Goal: Contribute content: Contribute content

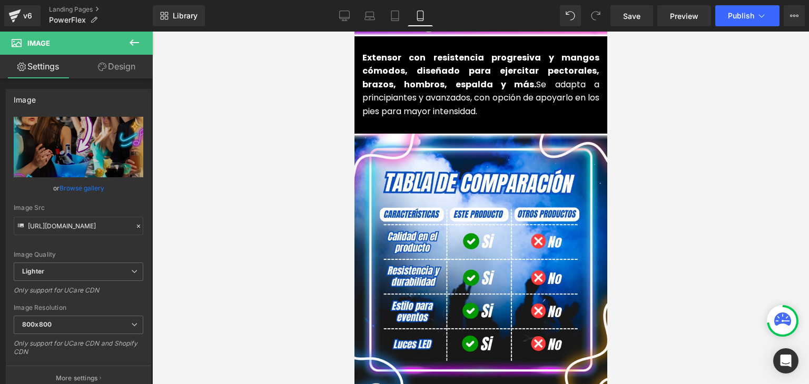
scroll to position [1369, 0]
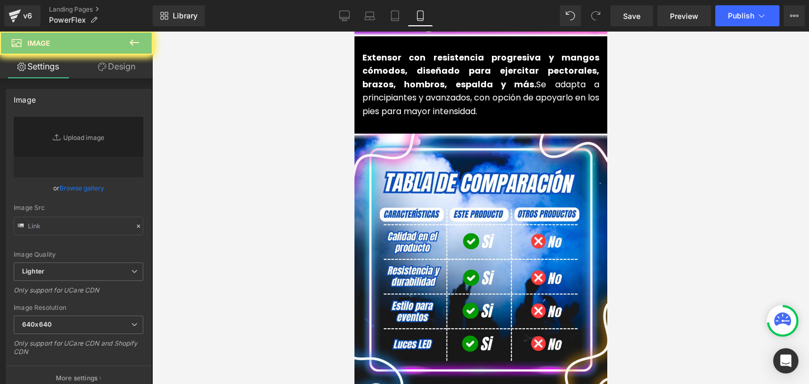
click at [87, 192] on link "Browse gallery" at bounding box center [81, 188] width 45 height 18
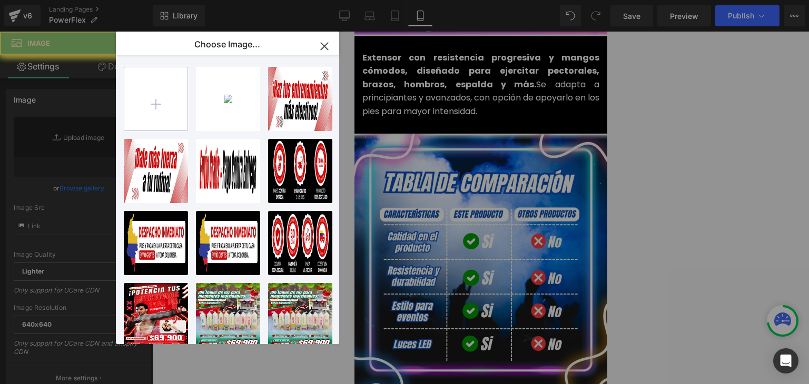
click at [154, 106] on input "file" at bounding box center [155, 98] width 63 height 63
click at [161, 113] on input "file" at bounding box center [155, 98] width 63 height 63
click at [158, 100] on input "file" at bounding box center [155, 98] width 63 height 63
click at [165, 104] on input "file" at bounding box center [155, 98] width 63 height 63
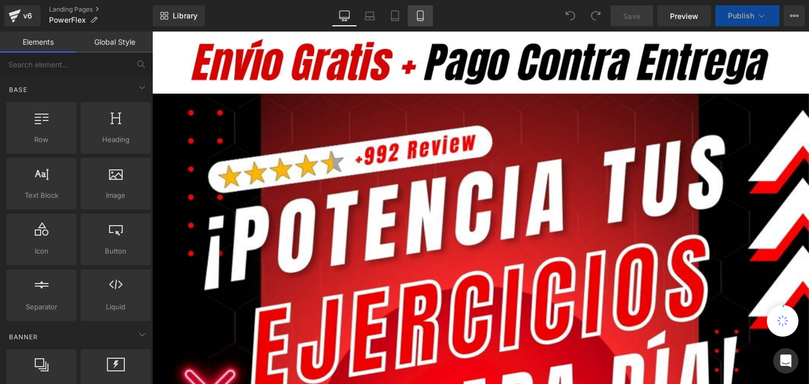
click at [425, 17] on link "Mobile" at bounding box center [419, 15] width 25 height 21
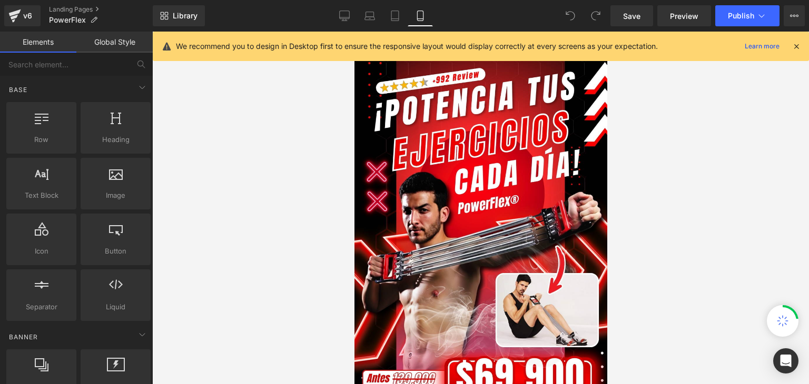
click at [798, 47] on icon at bounding box center [795, 46] width 9 height 9
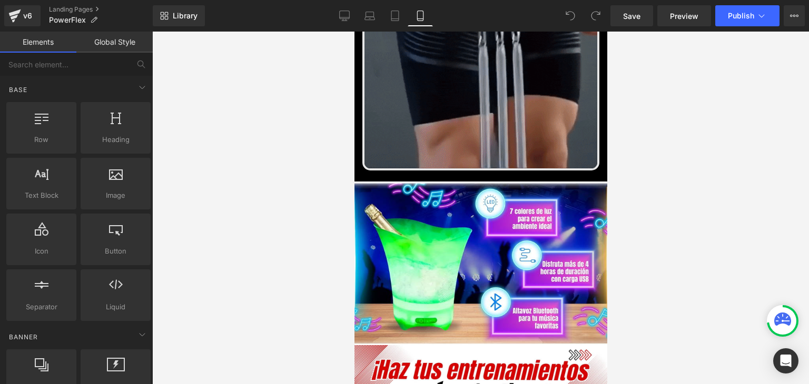
scroll to position [737, 0]
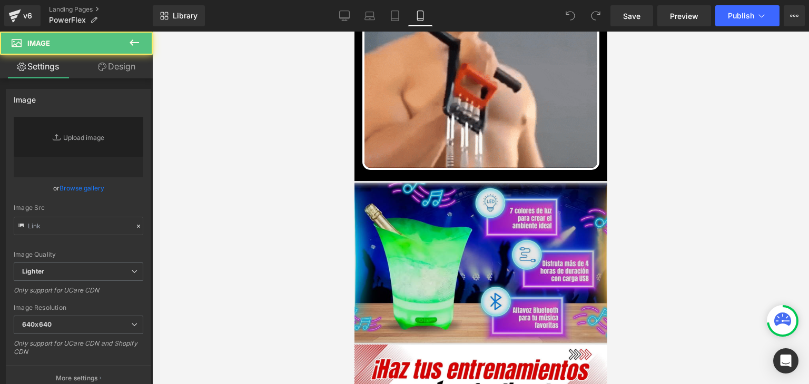
click at [466, 197] on img at bounding box center [480, 263] width 253 height 164
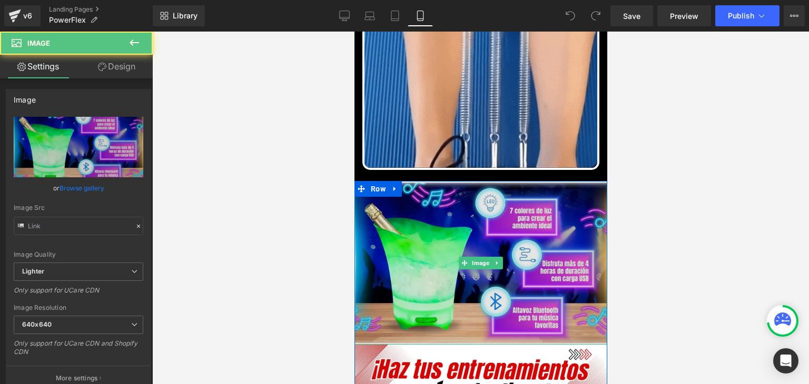
type input "https://ucarecdn.com/02913b37-2f46-4740-9cc5-7bf4d181d635/-/format/auto/-/previ…"
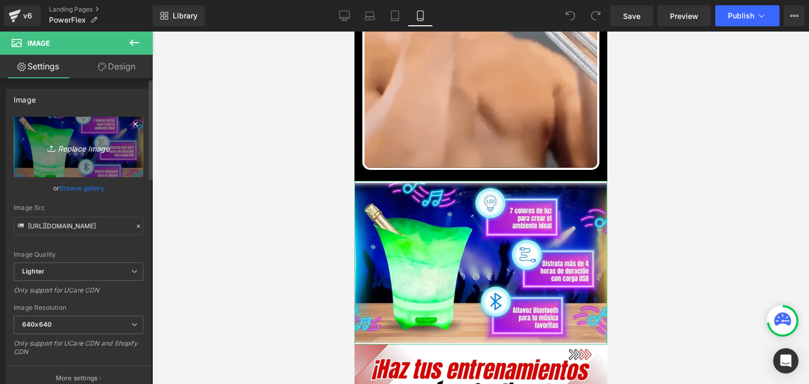
click at [95, 146] on icon "Replace Image" at bounding box center [78, 147] width 84 height 13
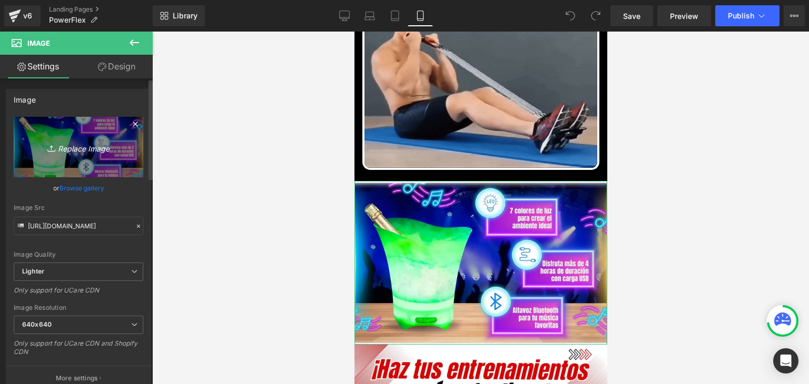
type input "C:\fakepath\BENEFICIOS.webp"
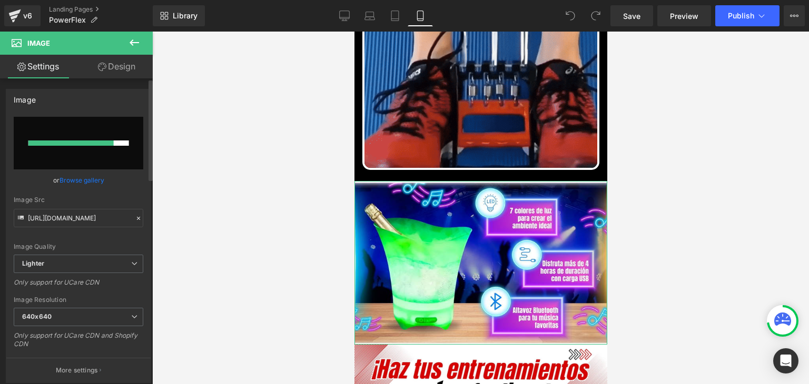
click at [93, 186] on link "Browse gallery" at bounding box center [81, 180] width 45 height 18
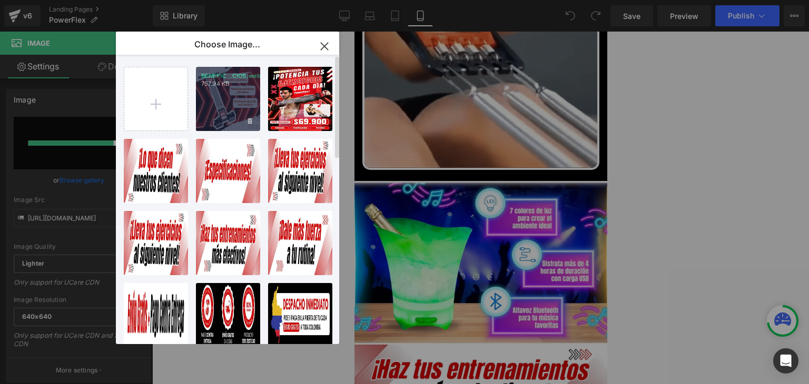
click at [222, 108] on div "BENEFIC...CIOS.webp 757.94 KB" at bounding box center [228, 99] width 64 height 64
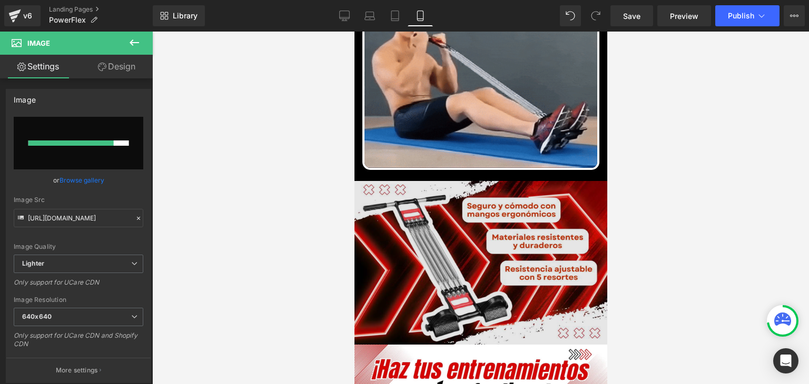
type input "https://ucarecdn.com/315e7ef3-ad9b-4b48-93b1-80902d09f485/-/format/auto/-/previ…"
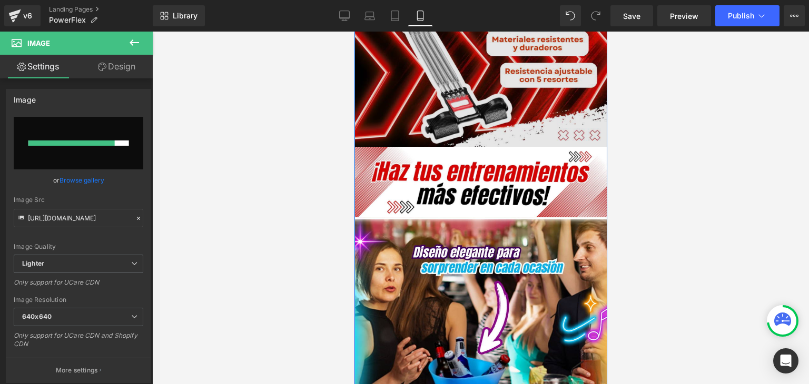
scroll to position [947, 0]
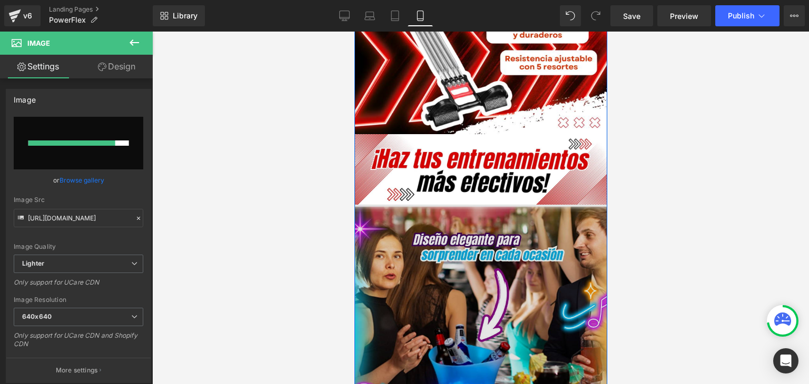
click at [461, 274] on img at bounding box center [480, 331] width 253 height 253
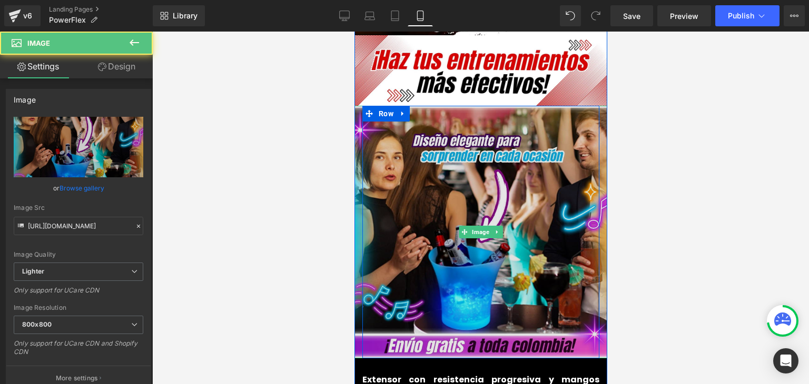
scroll to position [1053, 0]
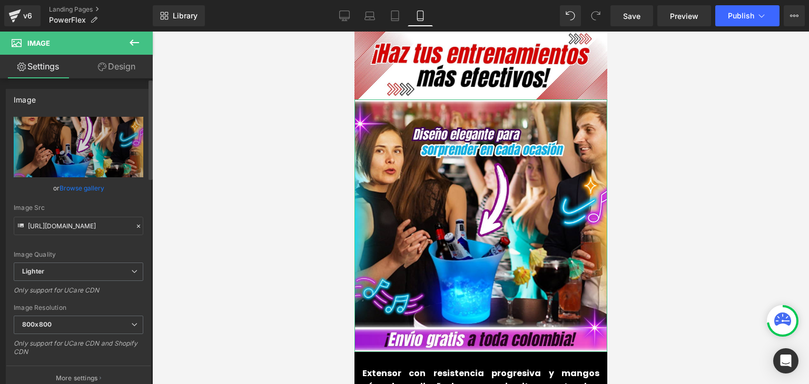
click at [80, 189] on link "Browse gallery" at bounding box center [81, 188] width 45 height 18
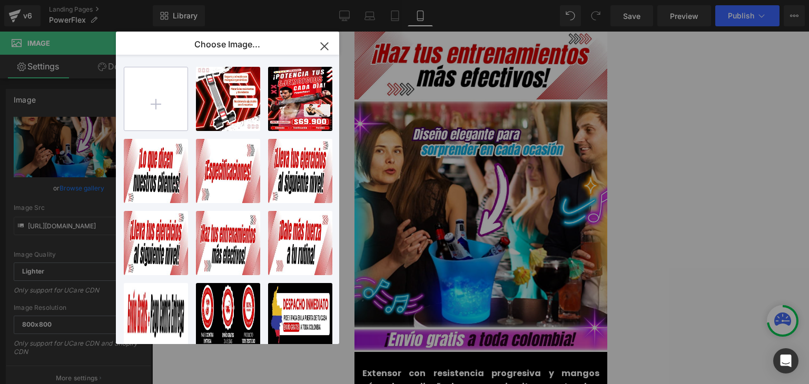
click at [151, 91] on input "file" at bounding box center [155, 98] width 63 height 63
type input "C:\fakepath\2 (1).webp"
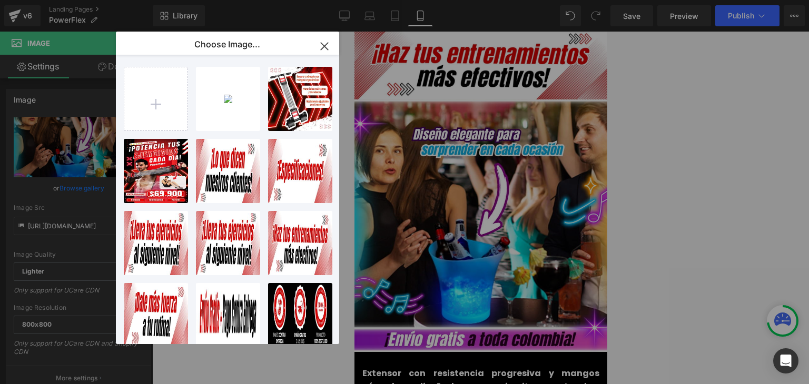
click at [0, 0] on div "2 _1_... _1_.webp 1.00 MB" at bounding box center [0, 0] width 0 height 0
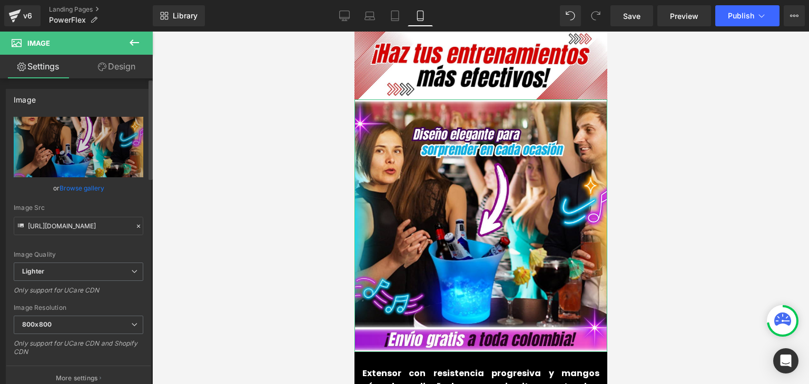
click at [94, 184] on link "Browse gallery" at bounding box center [81, 188] width 45 height 18
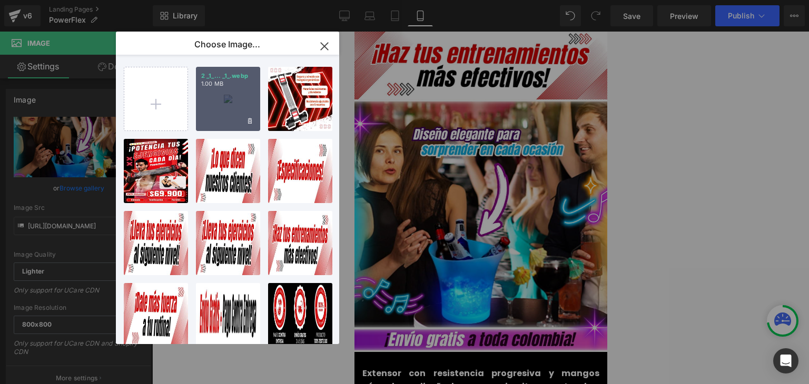
click at [220, 106] on div "2 _1_... _1_.webp 1.00 MB" at bounding box center [228, 99] width 64 height 64
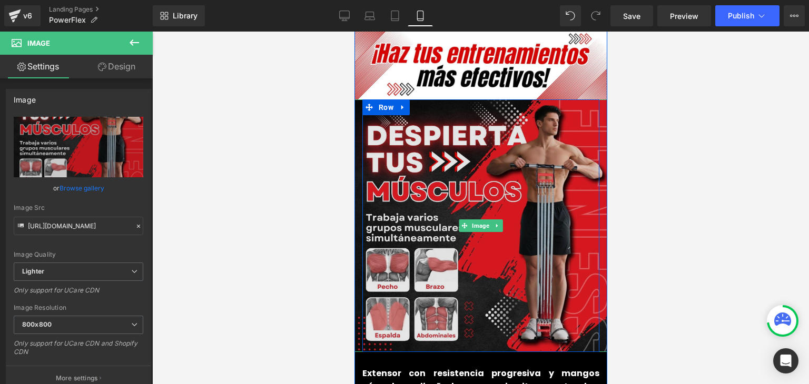
type input "https://ucarecdn.com/575da4b8-5761-4d0b-af0e-ecdbdb5abb69/-/format/auto/-/previ…"
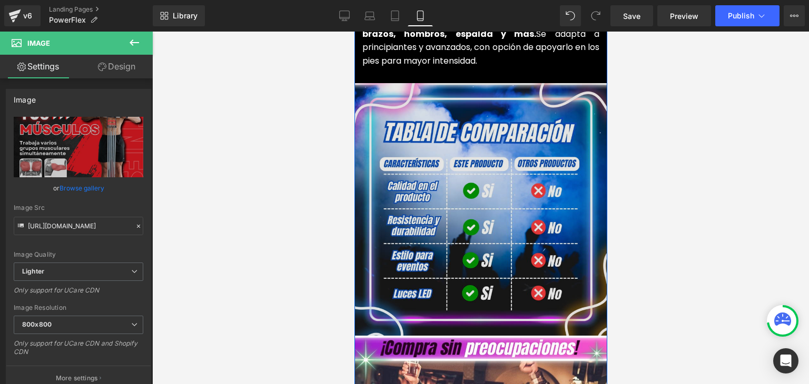
scroll to position [1421, 0]
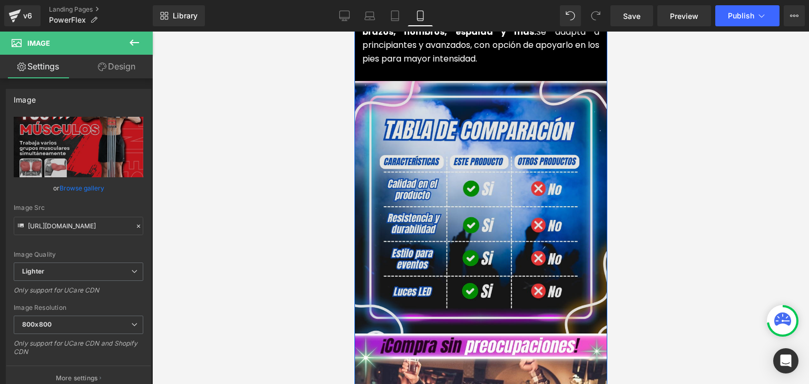
click at [484, 186] on div "Image" at bounding box center [480, 207] width 253 height 253
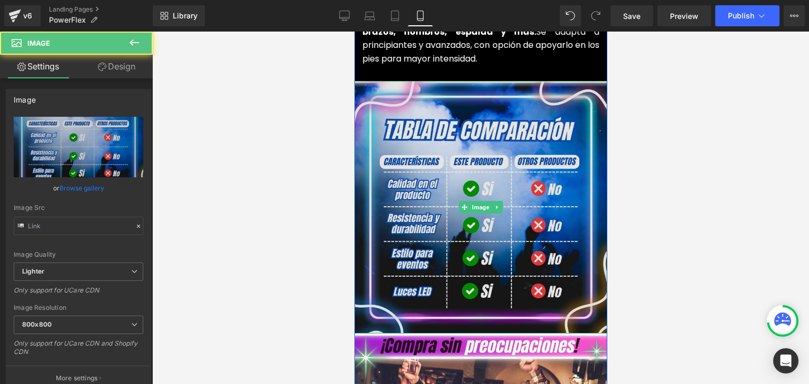
type input "https://ucarecdn.com/82ea7d93-e26a-4a94-bdac-e94b086d8ced/-/format/auto/-/previ…"
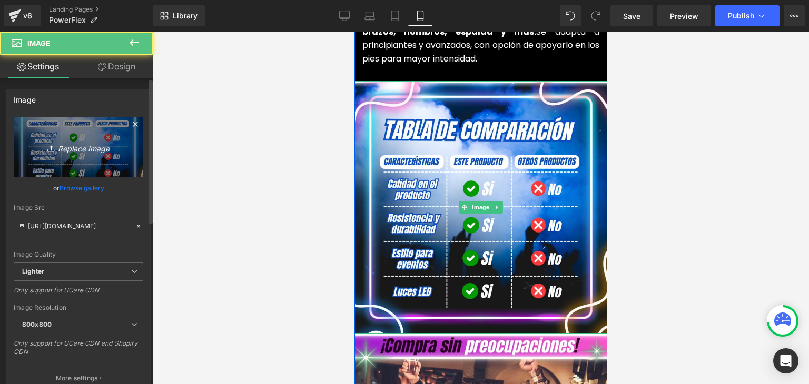
click at [40, 148] on icon "Replace Image" at bounding box center [78, 147] width 84 height 13
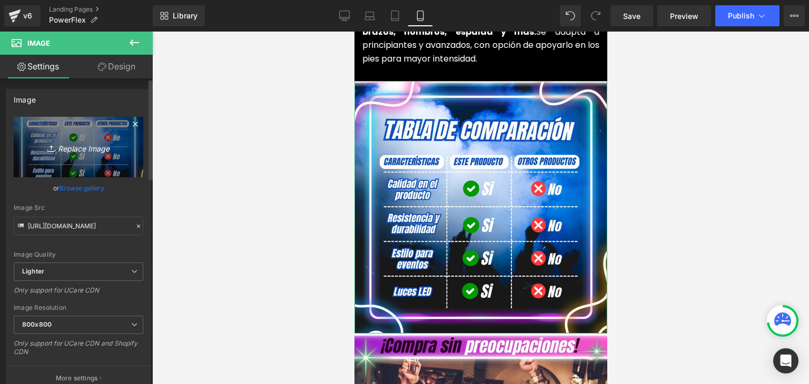
type input "C:\fakepath\7.webp"
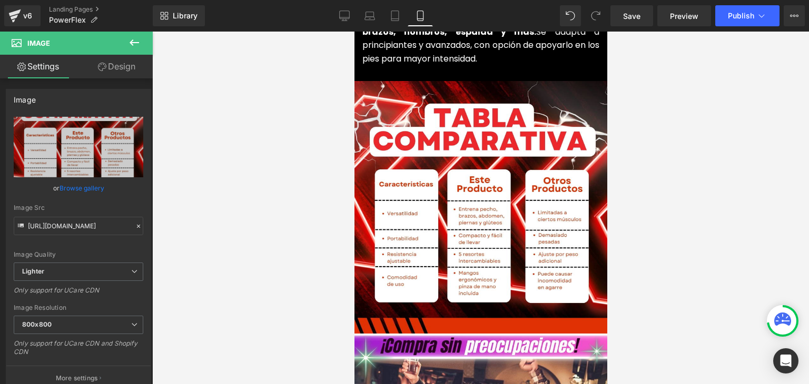
type input "https://ucarecdn.com/da47636a-7475-4035-b3f0-da2c9d1d9fb0/-/format/auto/-/previ…"
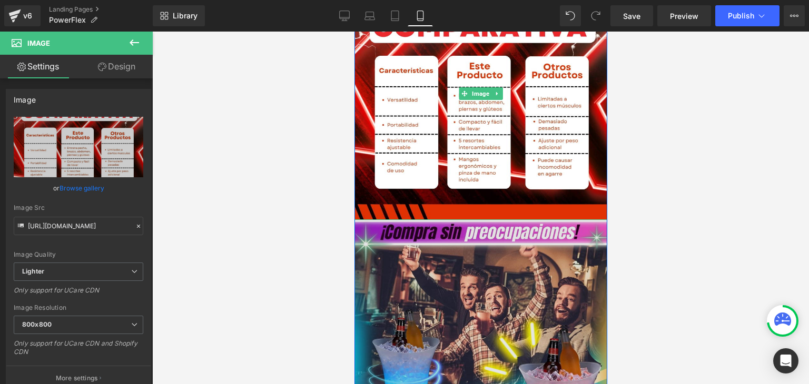
scroll to position [1579, 0]
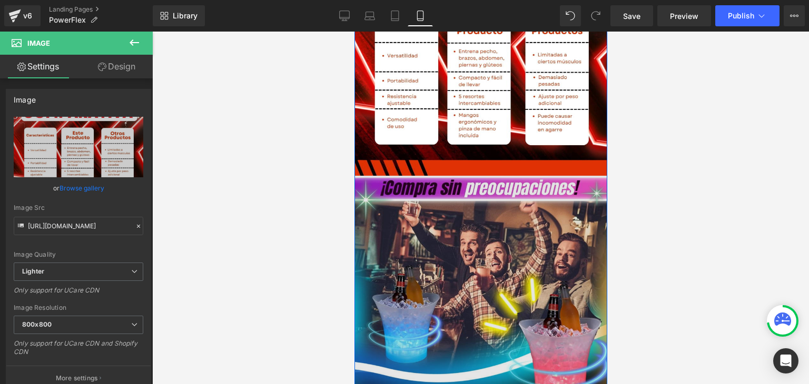
click at [493, 194] on img at bounding box center [480, 304] width 256 height 256
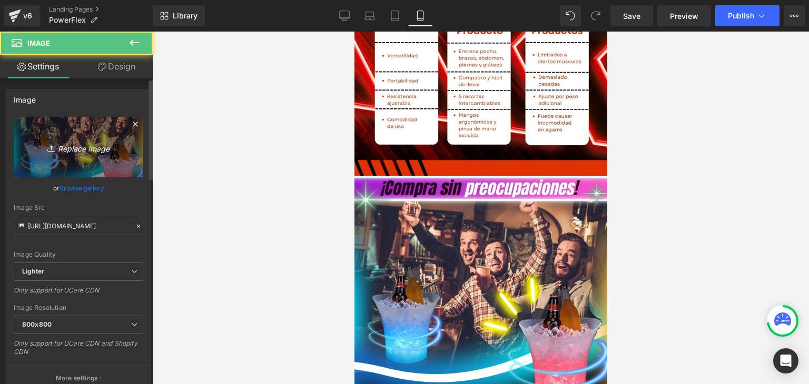
click at [123, 146] on link "Replace Image" at bounding box center [78, 147] width 129 height 61
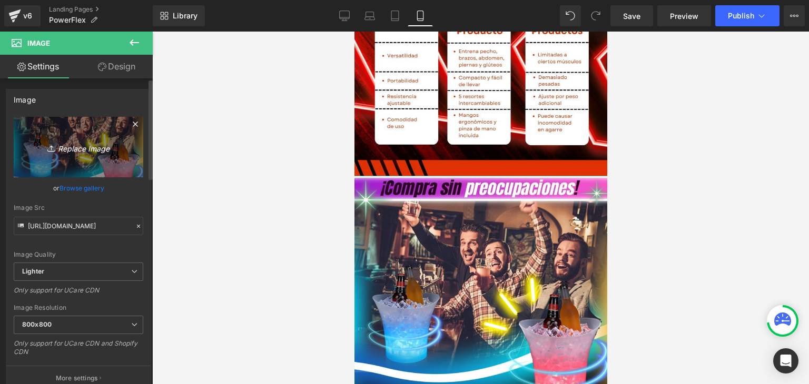
type input "C:\fakepath\3 (1).webp"
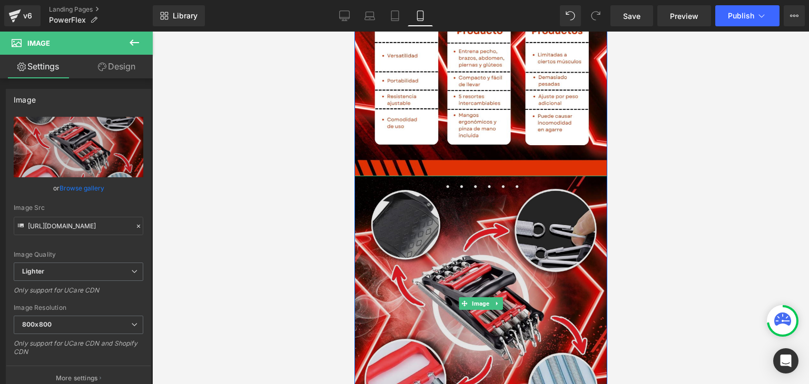
type input "https://ucarecdn.com/7826c983-4793-4fdb-bc48-e6771fbf8917/-/format/auto/-/previ…"
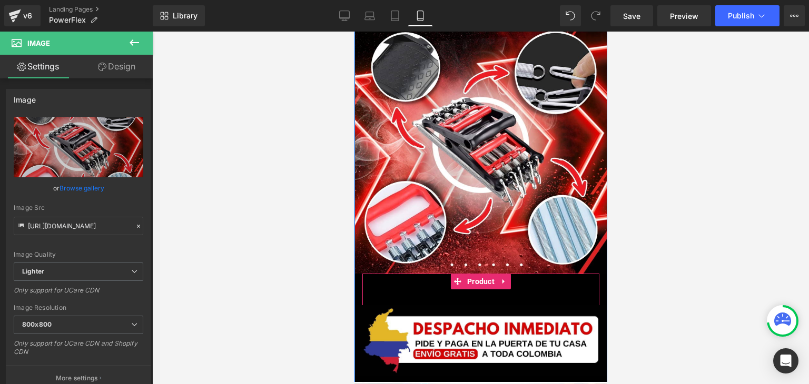
scroll to position [1948, 0]
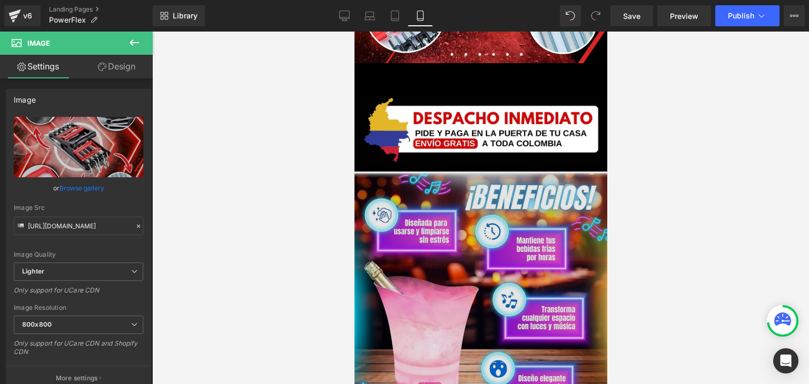
click at [487, 203] on img at bounding box center [480, 298] width 253 height 253
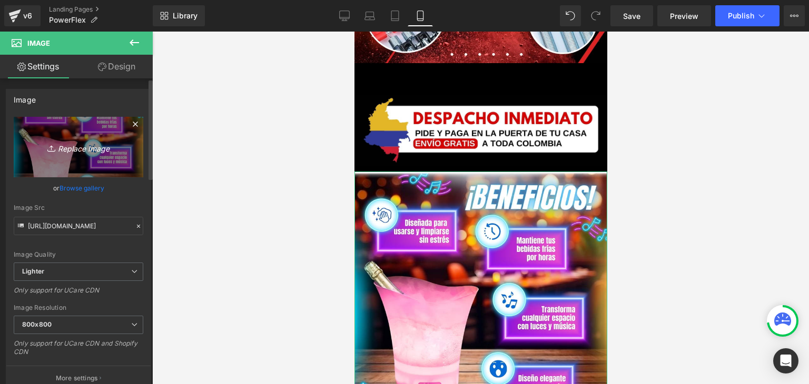
click at [85, 151] on icon "Replace Image" at bounding box center [78, 147] width 84 height 13
type input "C:\fakepath\8.webp"
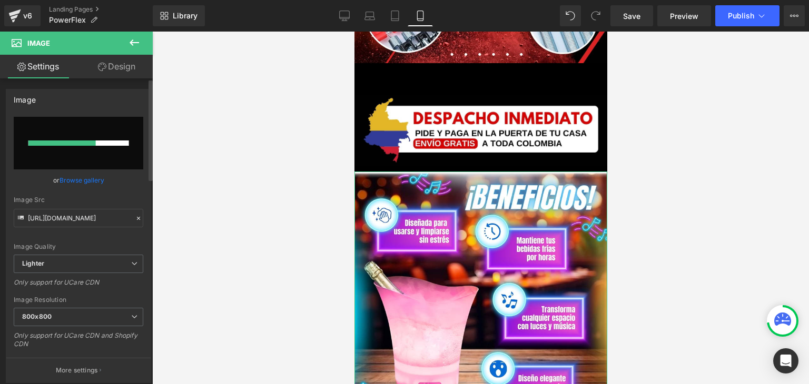
click at [84, 173] on link "Browse gallery" at bounding box center [81, 180] width 45 height 18
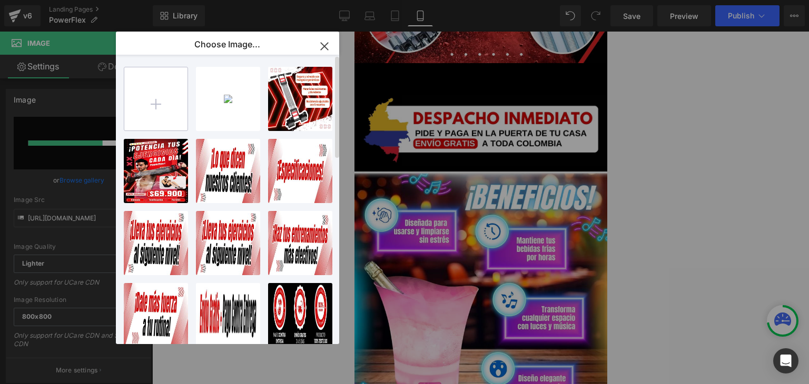
click at [174, 109] on input "file" at bounding box center [155, 98] width 63 height 63
type input "C:\fakepath\3 (1).webp"
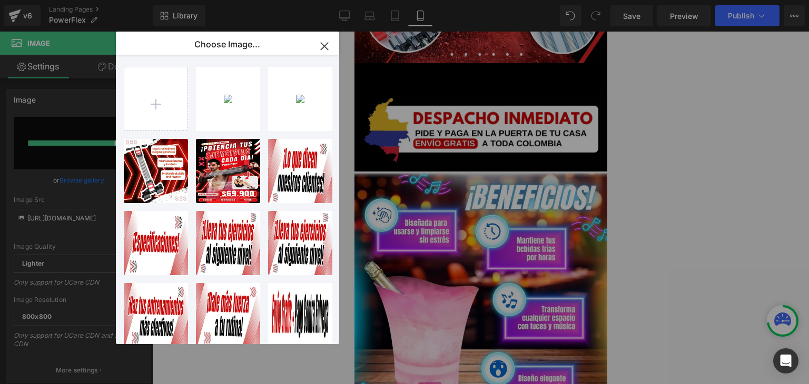
click at [324, 42] on icon "button" at bounding box center [324, 46] width 17 height 17
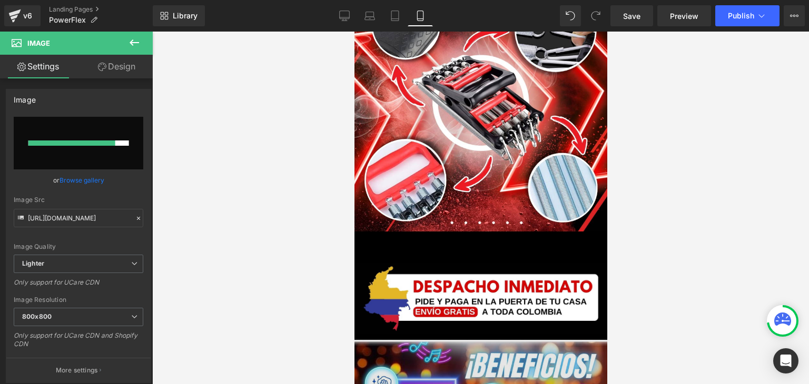
scroll to position [2105, 0]
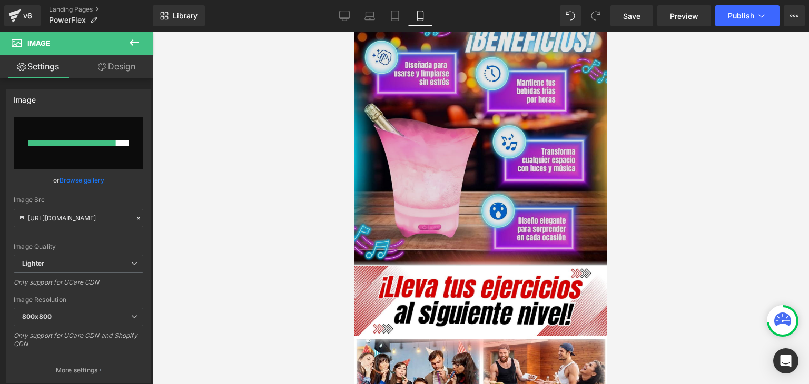
click at [449, 152] on img at bounding box center [480, 140] width 253 height 253
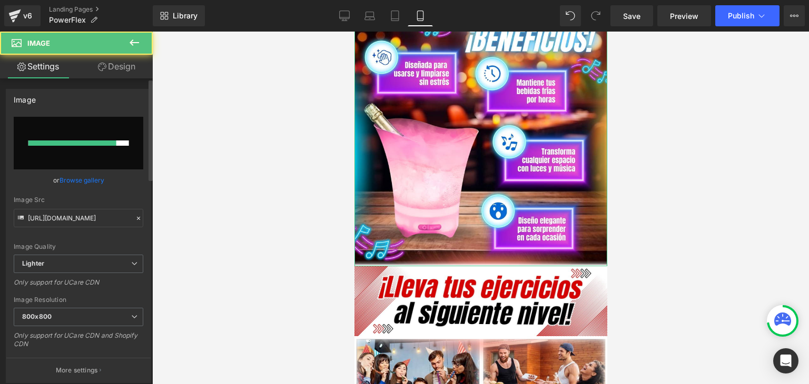
click at [76, 179] on link "Browse gallery" at bounding box center [81, 180] width 45 height 18
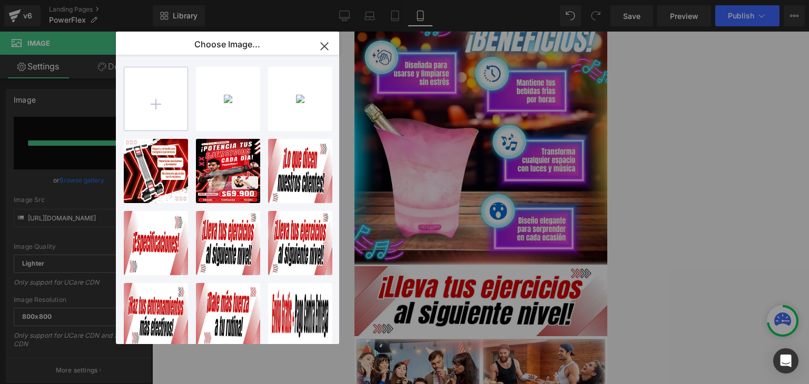
click at [155, 105] on input "file" at bounding box center [155, 98] width 63 height 63
type input "C:\fakepath\8.webp"
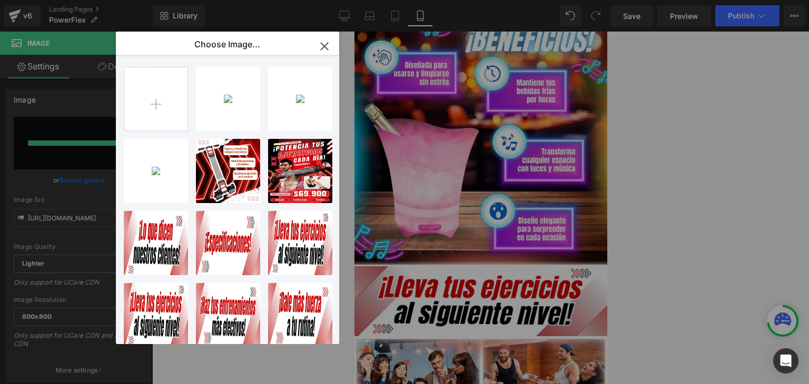
drag, startPoint x: 225, startPoint y: 110, endPoint x: 205, endPoint y: 124, distance: 24.2
click at [0, 0] on div "8...8.webp 1.03 MB" at bounding box center [0, 0] width 0 height 0
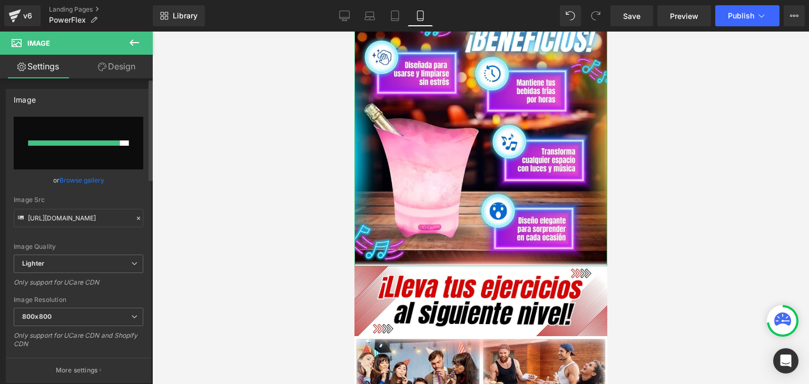
click at [101, 177] on link "Browse gallery" at bounding box center [81, 180] width 45 height 18
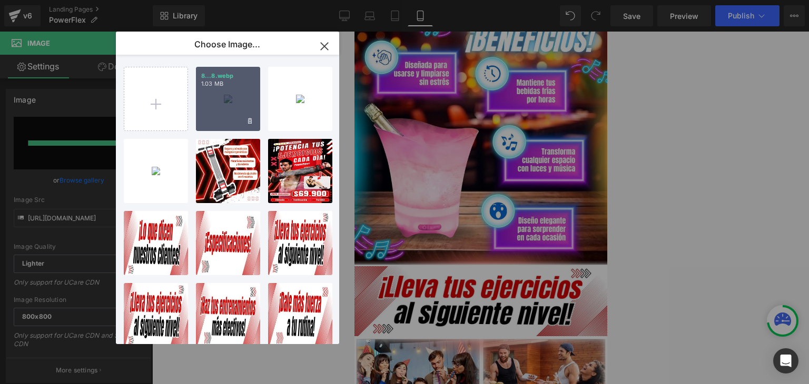
click at [207, 108] on div "8...8.webp 1.03 MB" at bounding box center [228, 99] width 64 height 64
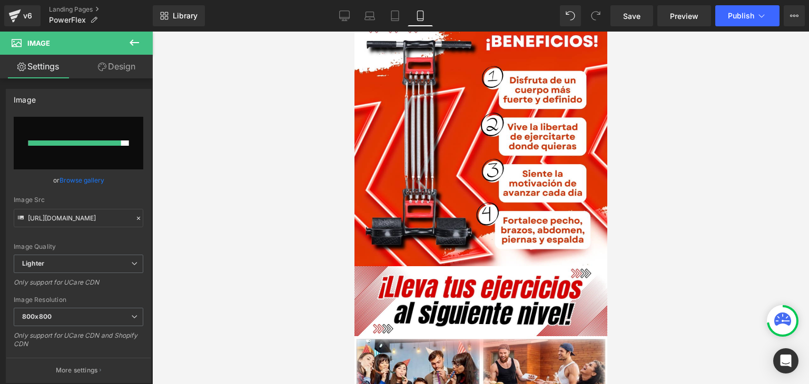
type input "https://ucarecdn.com/4e14ebe9-6dbe-401b-b4b4-bd1ed363fb77/-/format/auto/-/previ…"
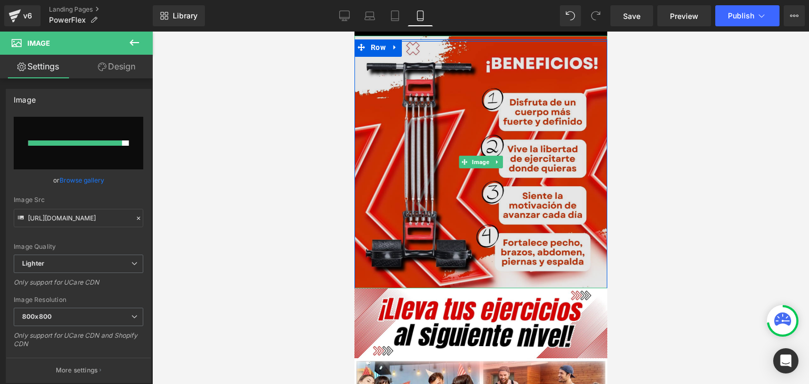
scroll to position [2211, 0]
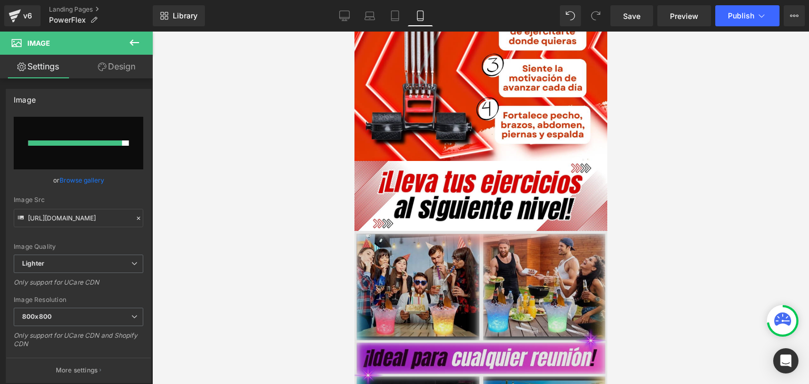
click at [483, 241] on img at bounding box center [480, 359] width 256 height 256
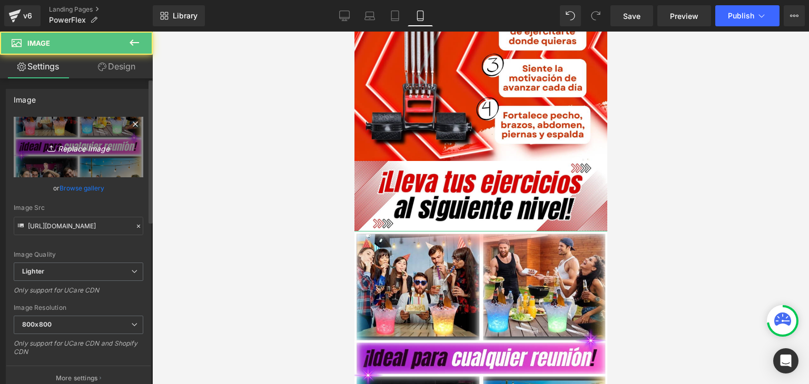
click at [89, 155] on link "Replace Image" at bounding box center [78, 147] width 129 height 61
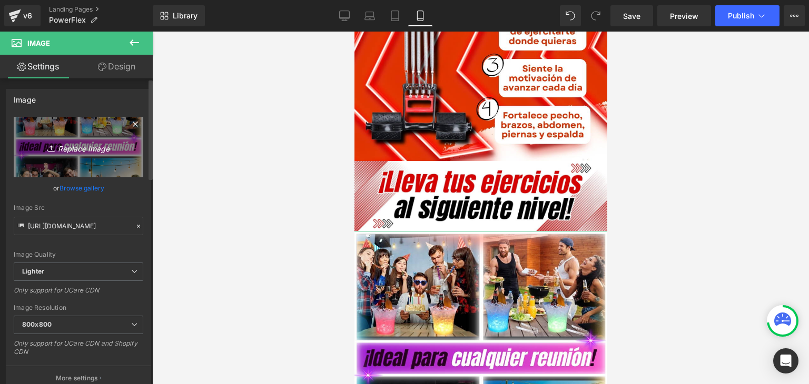
type input "C:\fakepath\4.webp"
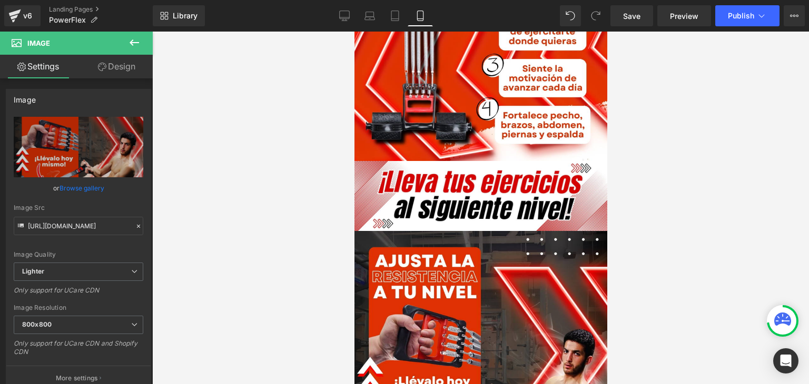
type input "https://ucarecdn.com/3bb3aa00-d6f8-4784-b9b1-54648feb865e/-/format/auto/-/previ…"
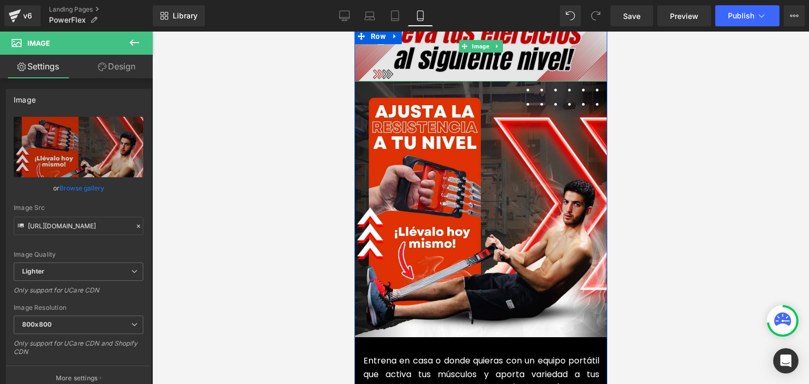
scroll to position [2369, 0]
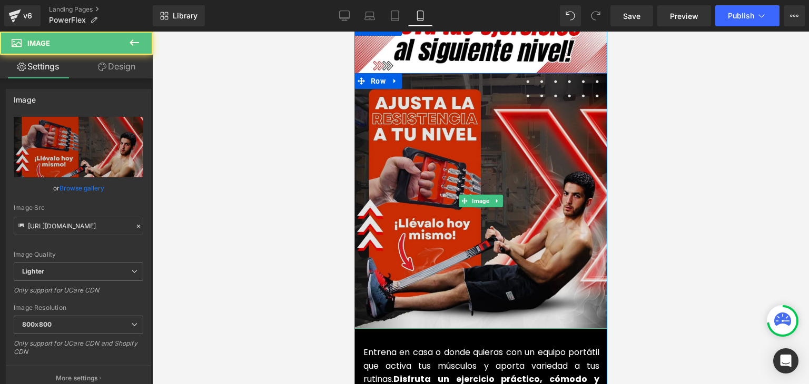
click at [401, 135] on img at bounding box center [480, 201] width 256 height 256
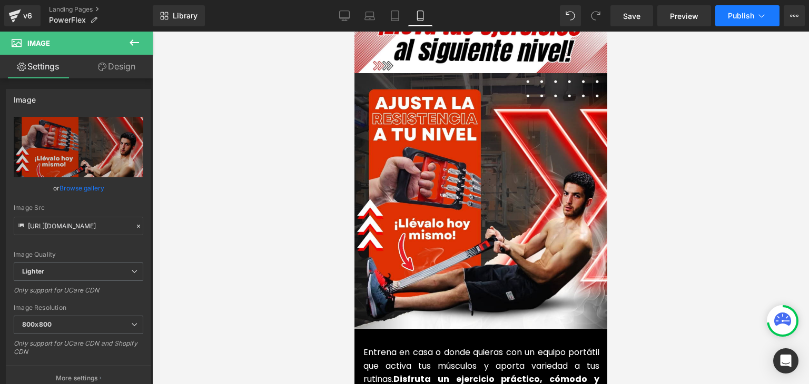
click at [726, 16] on button "Publish" at bounding box center [747, 15] width 64 height 21
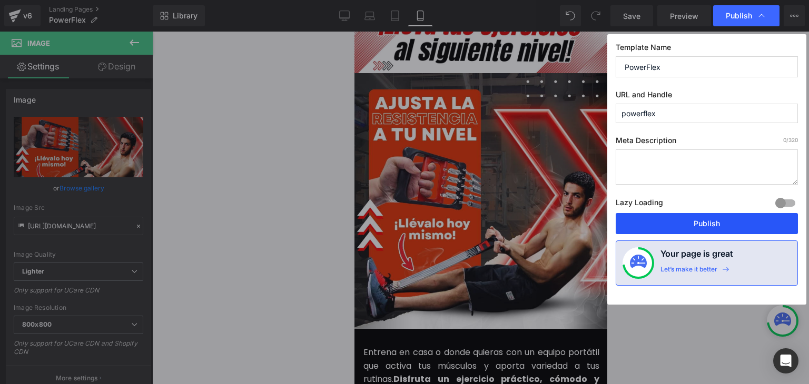
click at [687, 225] on button "Publish" at bounding box center [706, 223] width 182 height 21
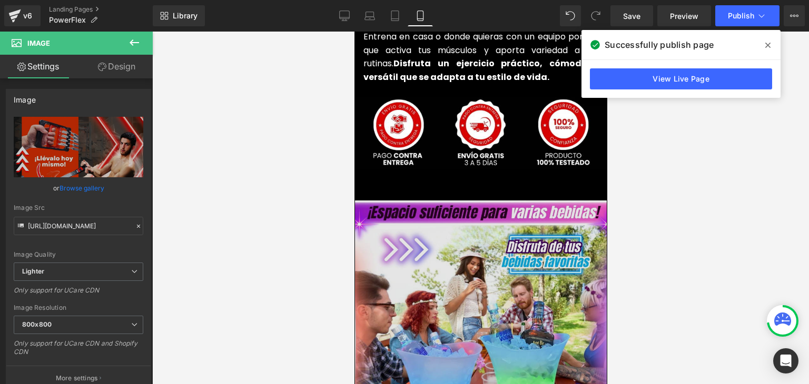
click at [453, 224] on img at bounding box center [480, 330] width 252 height 258
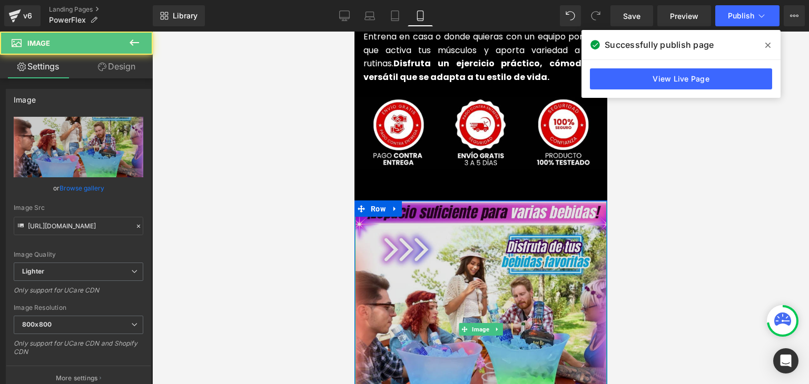
scroll to position [2737, 0]
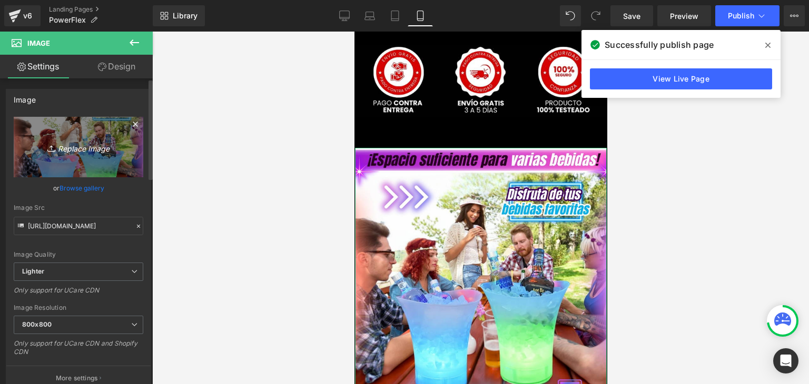
click at [95, 152] on icon "Replace Image" at bounding box center [78, 147] width 84 height 13
type input "C:\fakepath\5.webp"
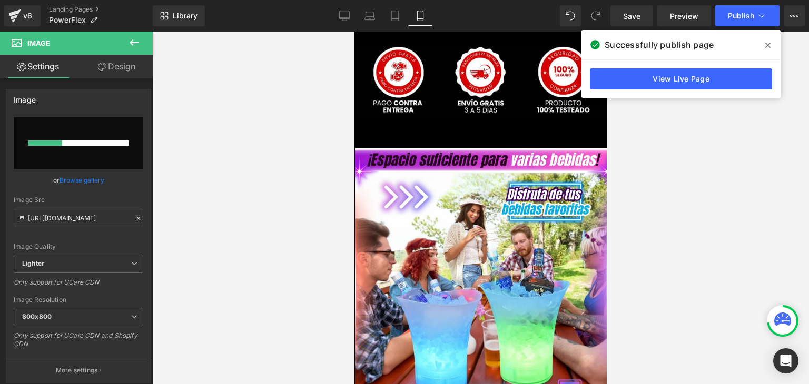
click at [767, 48] on icon at bounding box center [767, 45] width 5 height 8
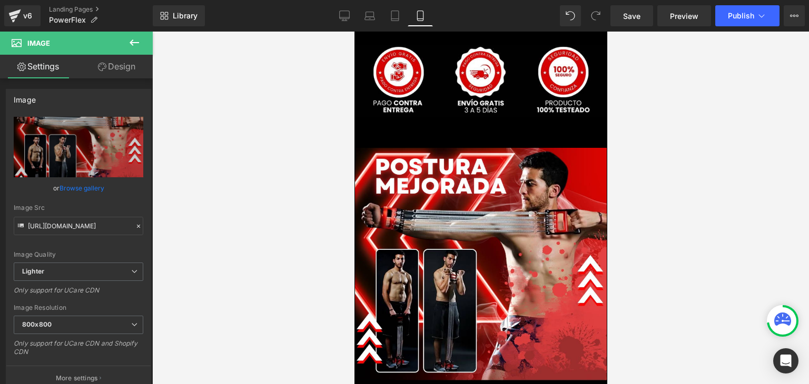
type input "https://ucarecdn.com/ca2dba52-845f-4f79-813c-aaeca9e67f81/-/format/auto/-/previ…"
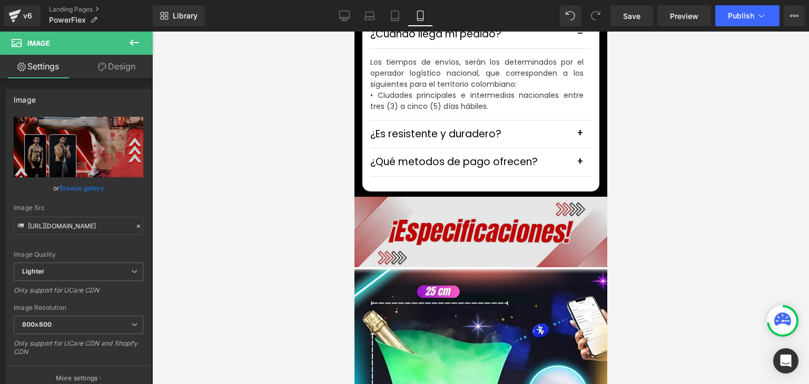
scroll to position [3316, 0]
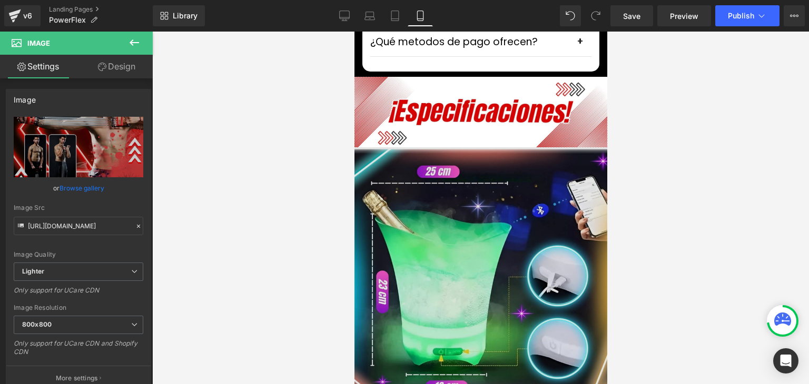
click at [474, 199] on img at bounding box center [480, 279] width 256 height 264
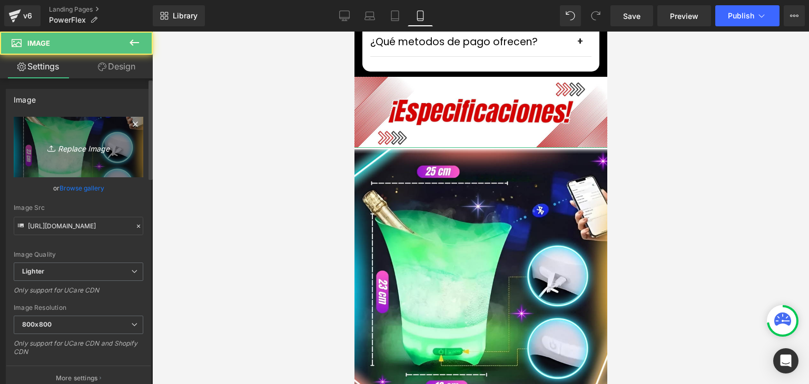
click at [77, 152] on icon "Replace Image" at bounding box center [78, 147] width 84 height 13
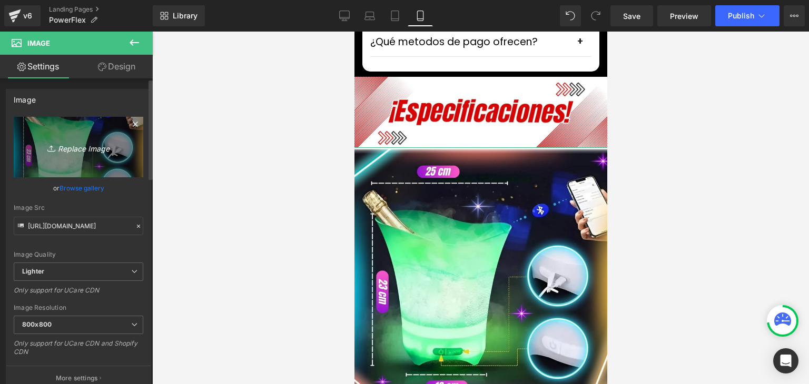
type input "C:\fakepath\6.webp"
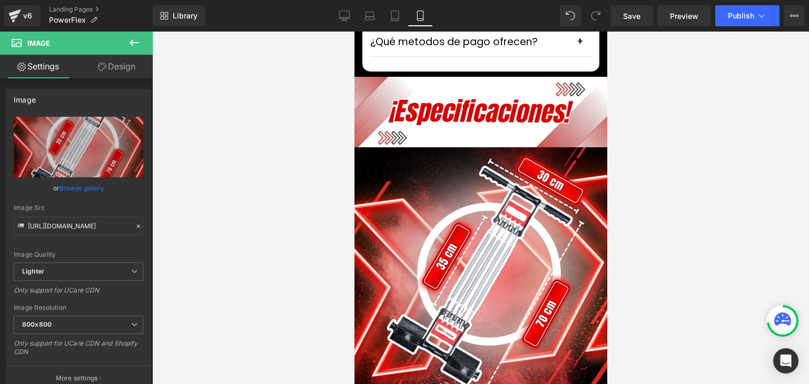
type input "https://ucarecdn.com/37f8f36c-3b07-4a78-9a32-63734d4b3e51/-/format/auto/-/previ…"
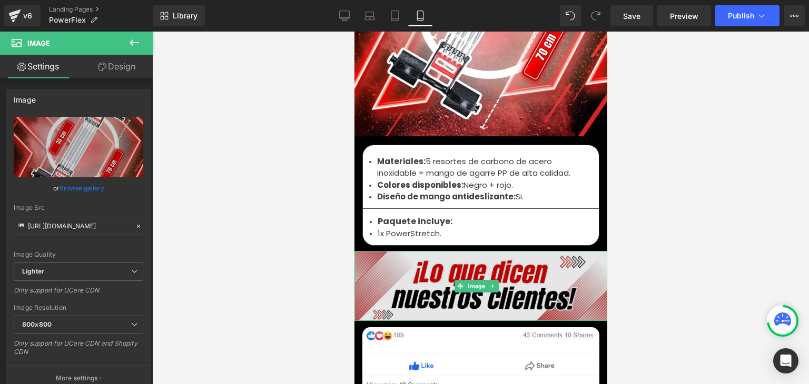
scroll to position [3579, 0]
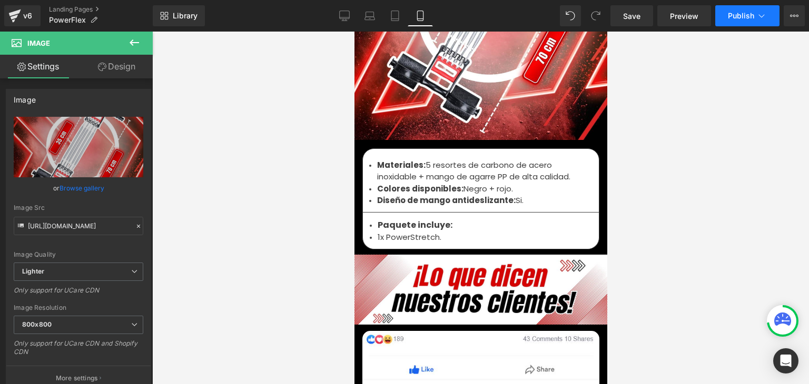
click at [737, 12] on span "Publish" at bounding box center [740, 16] width 26 height 8
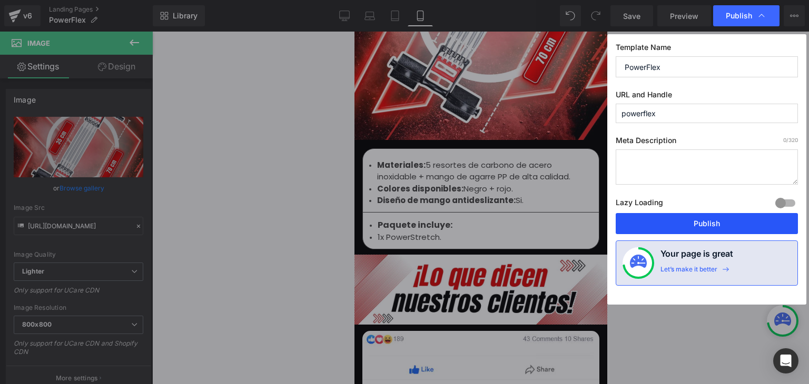
click at [707, 221] on button "Publish" at bounding box center [706, 223] width 182 height 21
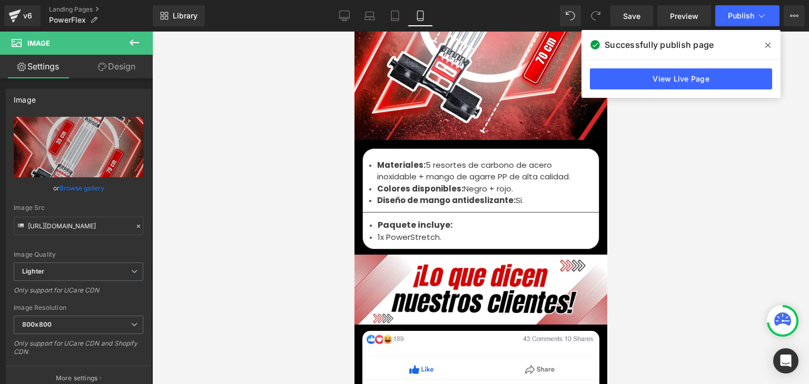
click at [764, 44] on span at bounding box center [767, 45] width 17 height 17
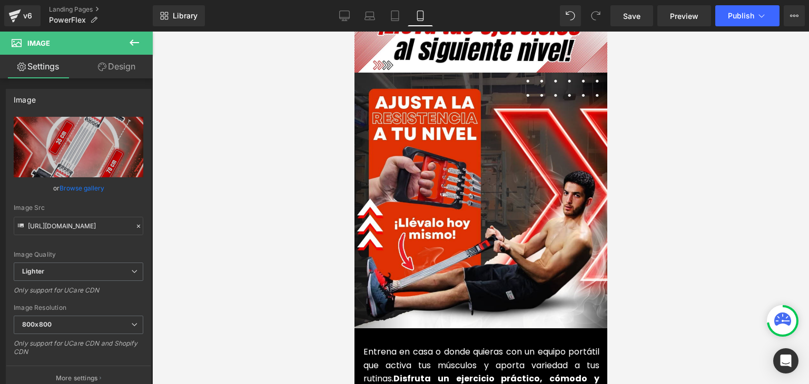
scroll to position [2369, 0]
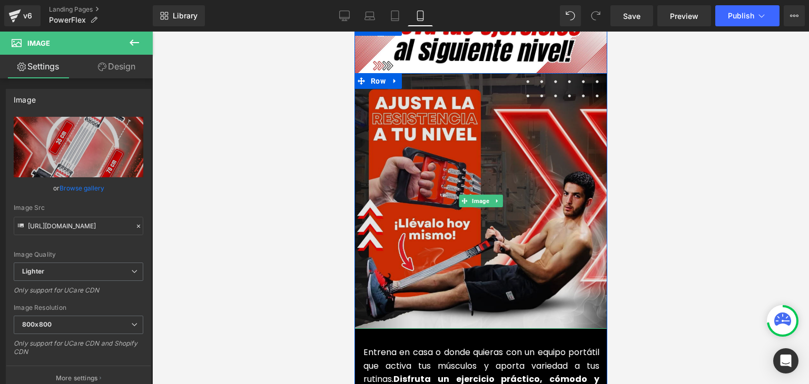
click at [474, 172] on img at bounding box center [480, 201] width 256 height 256
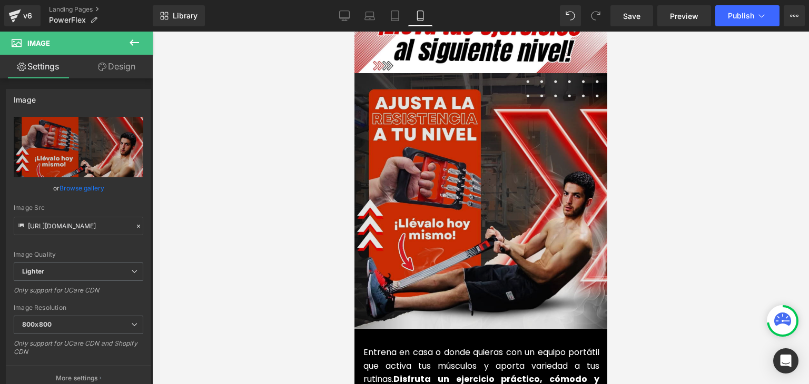
click at [462, 167] on img at bounding box center [480, 201] width 256 height 256
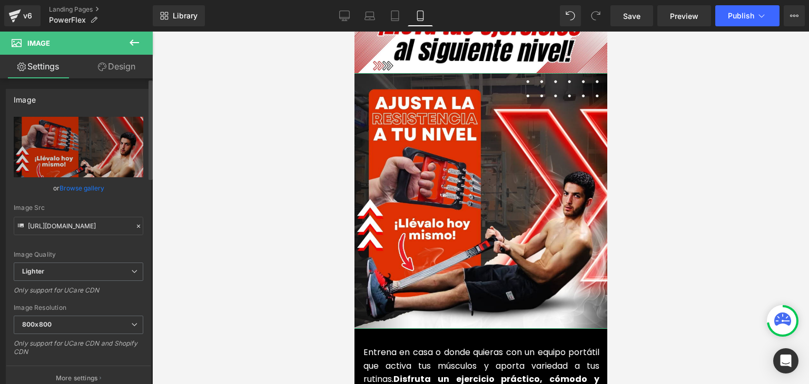
click at [72, 188] on link "Browse gallery" at bounding box center [81, 188] width 45 height 18
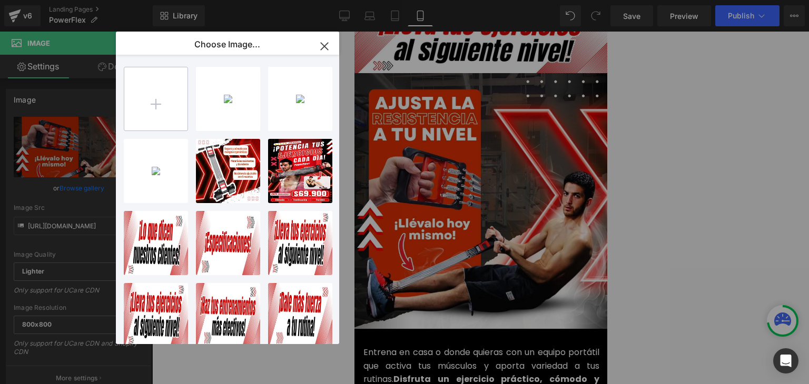
click at [153, 105] on input "file" at bounding box center [155, 98] width 63 height 63
type input "C:\fakepath\Imagenes landing 4.webp"
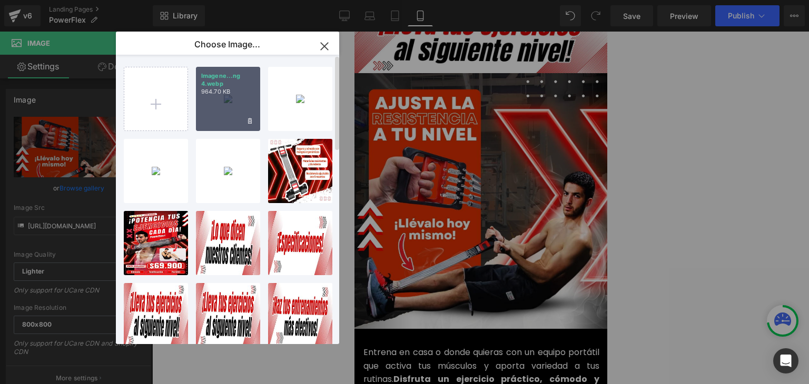
click at [234, 103] on div "Imagene...ng 4.webp 964.70 KB" at bounding box center [228, 99] width 64 height 64
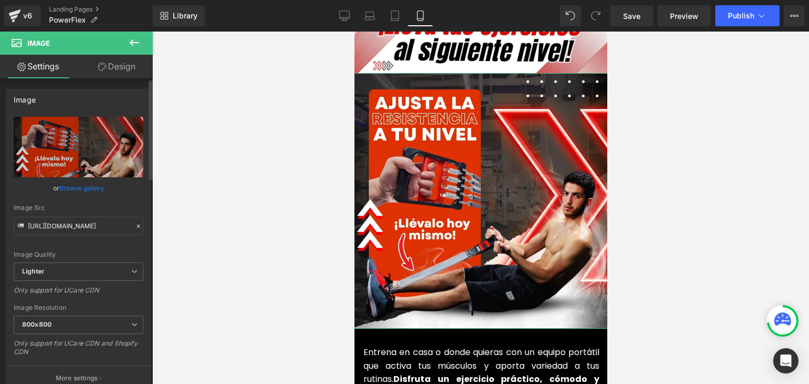
click at [73, 189] on link "Browse gallery" at bounding box center [81, 188] width 45 height 18
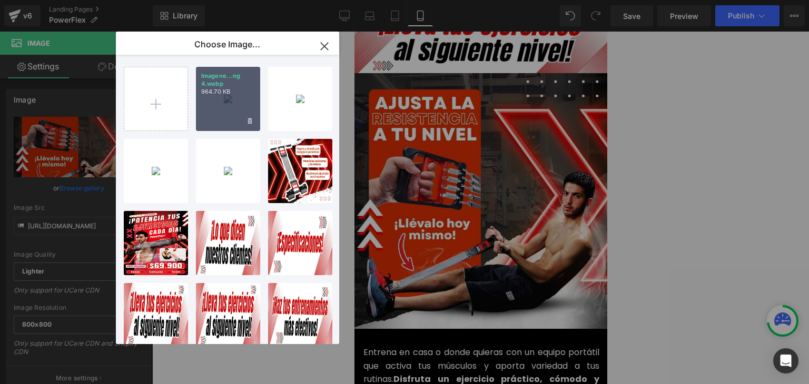
click at [219, 106] on div "Imagene...ng 4.webp 964.70 KB" at bounding box center [228, 99] width 64 height 64
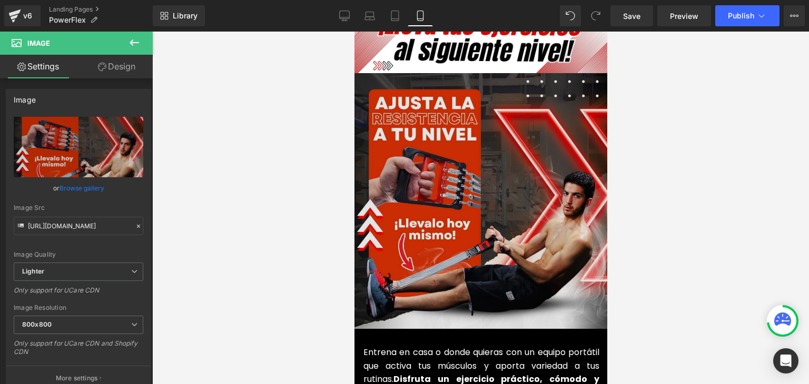
type input "https://ucarecdn.com/9d8e849d-8e39-4dba-8456-6029092cac6c/-/format/auto/-/previ…"
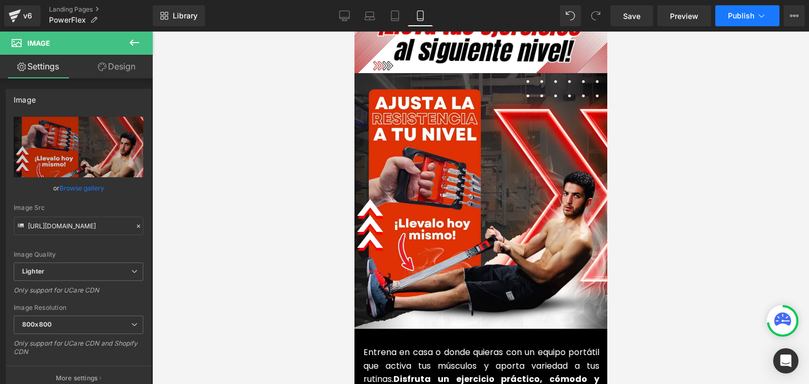
click at [733, 9] on button "Publish" at bounding box center [747, 15] width 64 height 21
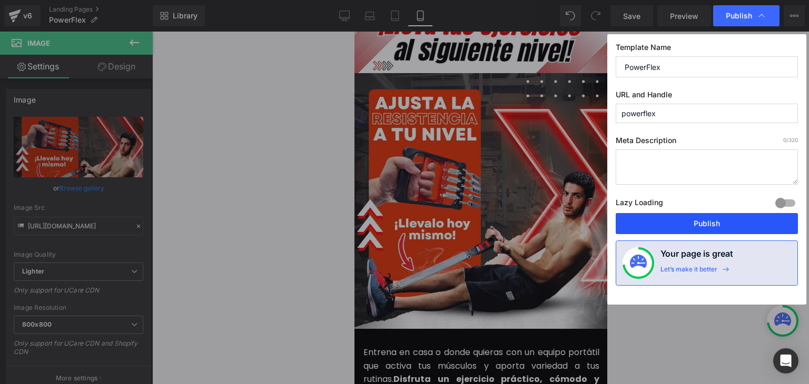
click at [704, 224] on button "Publish" at bounding box center [706, 223] width 182 height 21
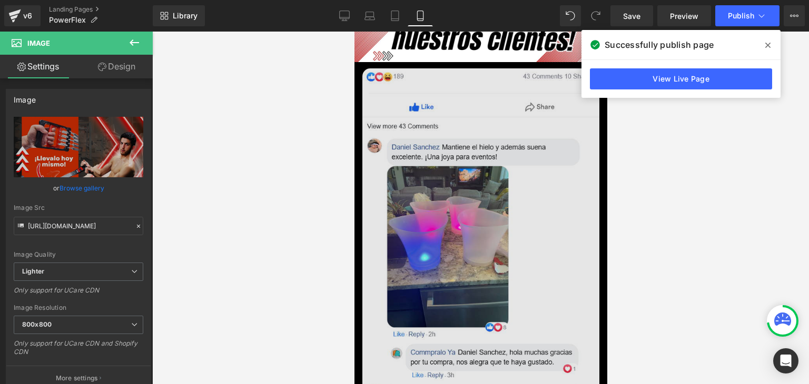
scroll to position [3843, 0]
click at [440, 166] on img at bounding box center [480, 296] width 237 height 457
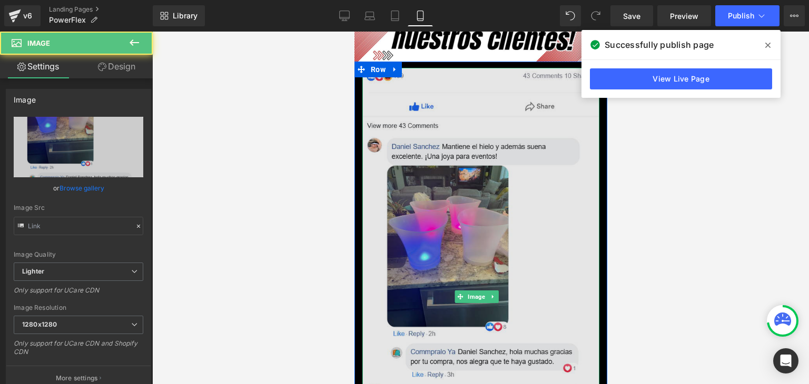
type input "https://ucarecdn.com/3c7ff5e3-c6cb-4d0e-be0c-554ea8a6db21/-/format/auto/-/previ…"
click at [427, 192] on img at bounding box center [480, 296] width 237 height 457
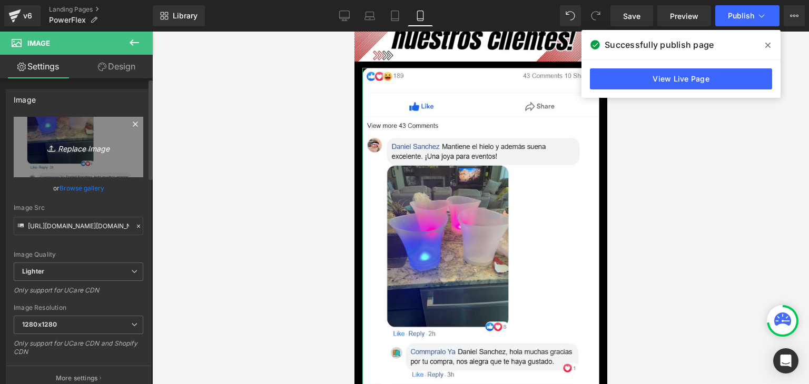
click at [85, 159] on link "Replace Image" at bounding box center [78, 147] width 129 height 61
type input "C:\fakepath\zeoob.com_5f5th6xu0h_photo.webp"
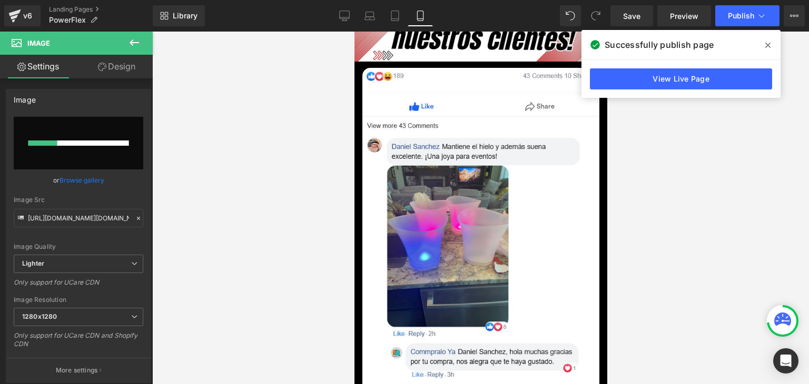
click at [766, 46] on icon at bounding box center [767, 45] width 5 height 5
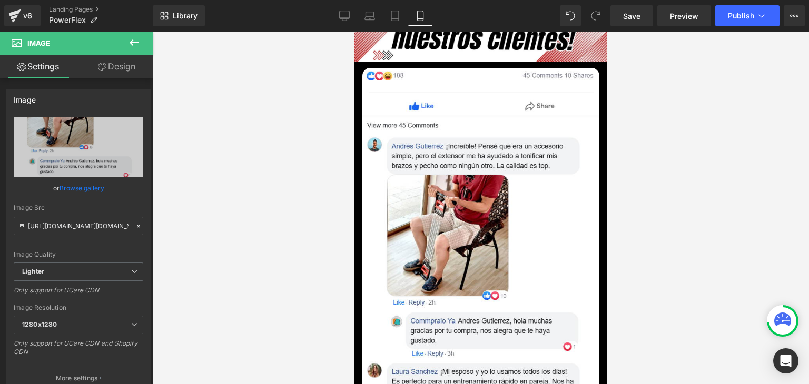
type input "https://ucarecdn.com/6d7fb495-d14c-447b-bc07-2bb87b483110/-/format/auto/-/previ…"
click at [750, 24] on button "Publish" at bounding box center [747, 15] width 64 height 21
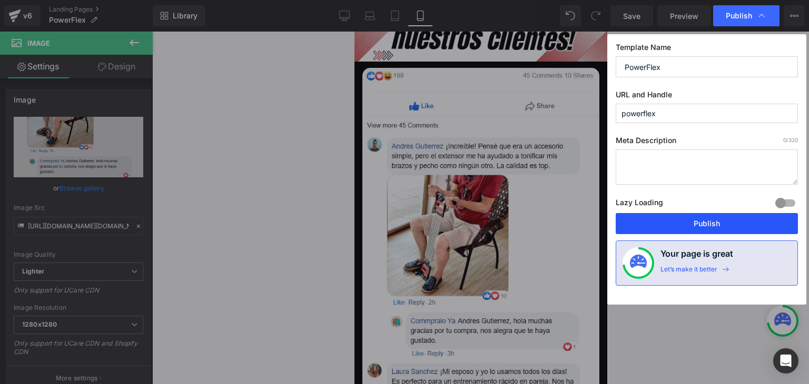
click at [706, 222] on button "Publish" at bounding box center [706, 223] width 182 height 21
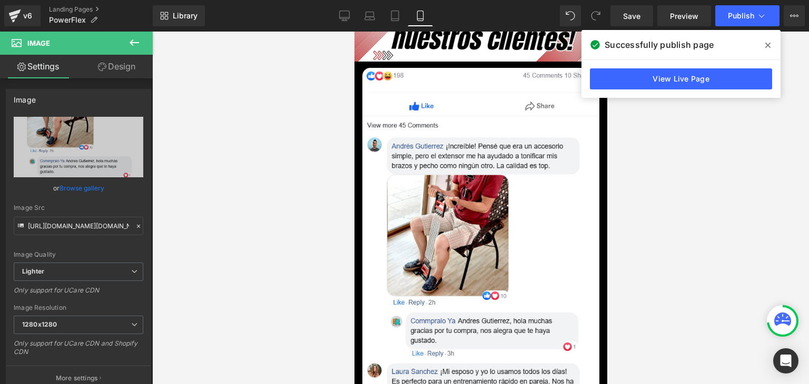
click at [772, 47] on span at bounding box center [767, 45] width 17 height 17
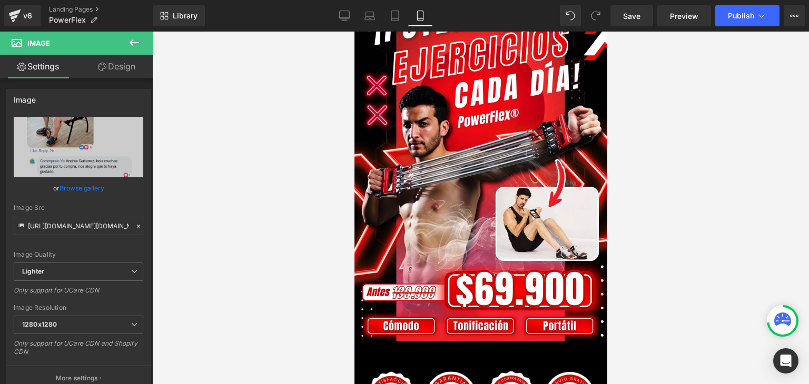
scroll to position [0, 0]
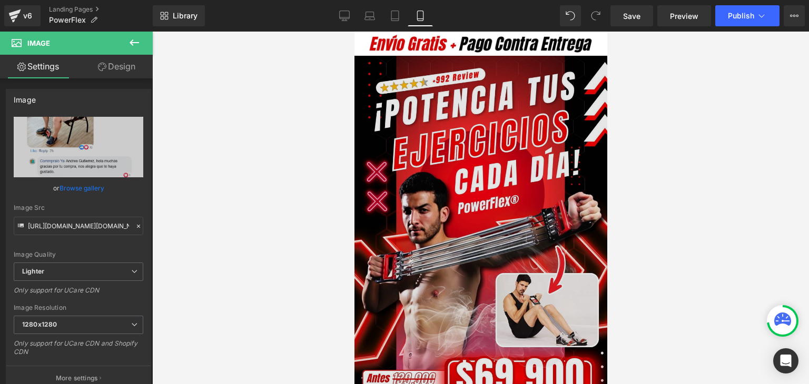
click at [528, 131] on img at bounding box center [480, 243] width 253 height 374
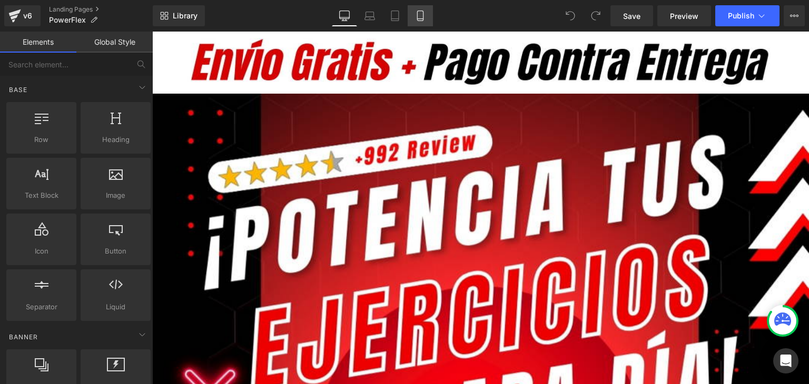
click at [424, 15] on icon at bounding box center [420, 16] width 11 height 11
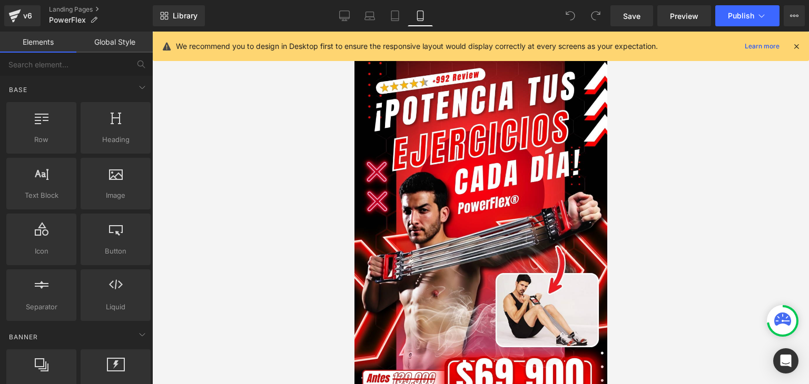
click at [796, 48] on icon at bounding box center [795, 46] width 9 height 9
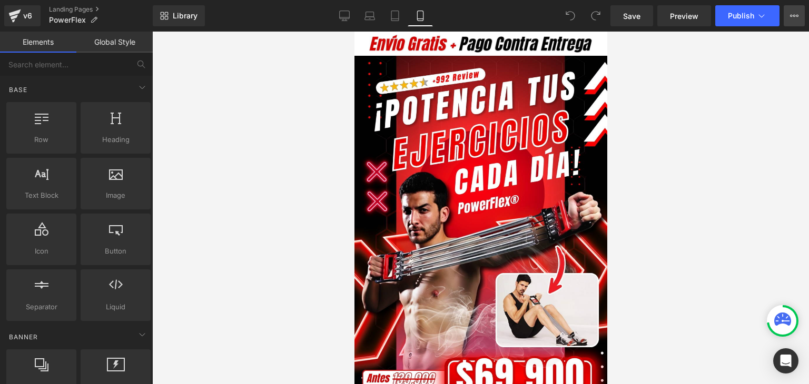
click at [797, 23] on button "View Live Page View with current Template Save Template to Library Schedule Pub…" at bounding box center [793, 15] width 21 height 21
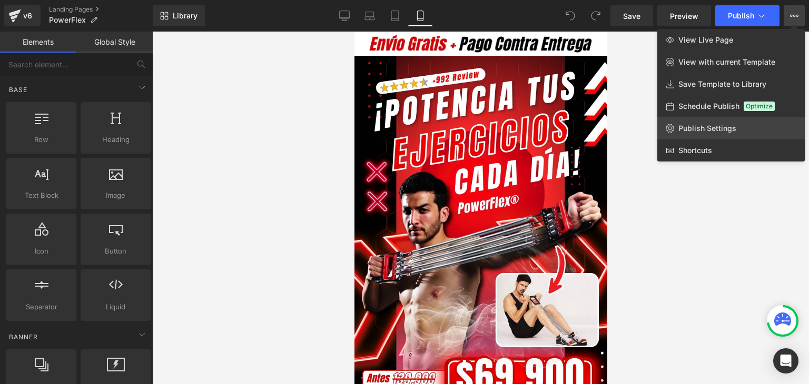
click at [690, 129] on span "Publish Settings" at bounding box center [707, 128] width 58 height 9
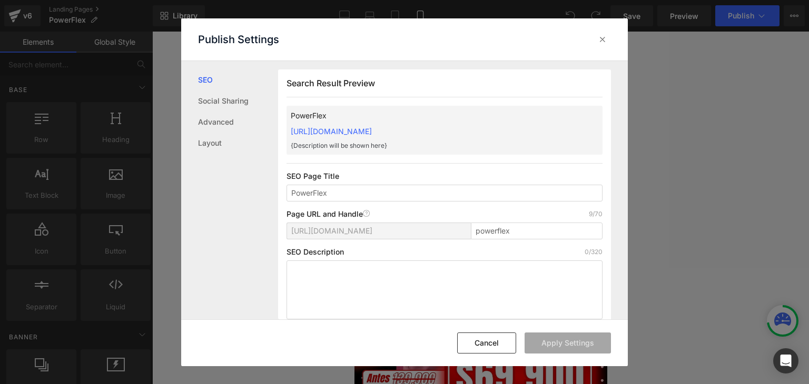
drag, startPoint x: 287, startPoint y: 133, endPoint x: 508, endPoint y: 125, distance: 221.2
click at [508, 125] on div "PowerFlex https://commpralo-ya.myshopify.com/pages/powerflex {Description will …" at bounding box center [444, 130] width 316 height 49
copy link "https://commpralo-ya.myshopify.com/pages/powerflex"
click at [604, 34] on icon at bounding box center [602, 39] width 11 height 11
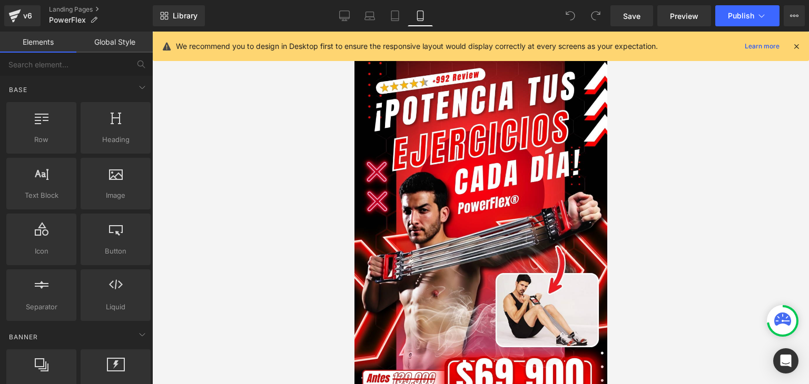
click at [793, 45] on icon at bounding box center [795, 46] width 9 height 9
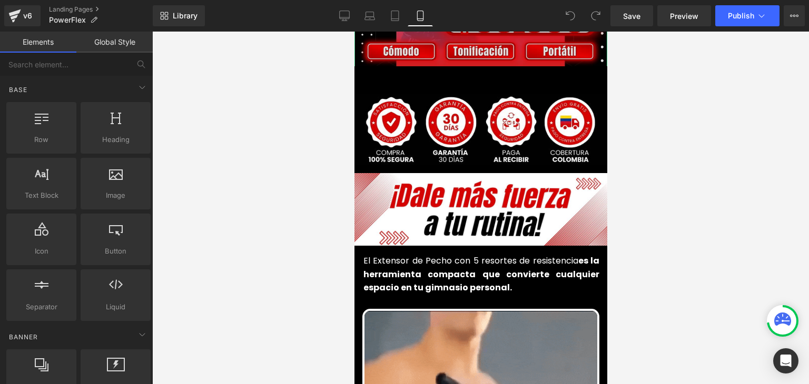
scroll to position [474, 0]
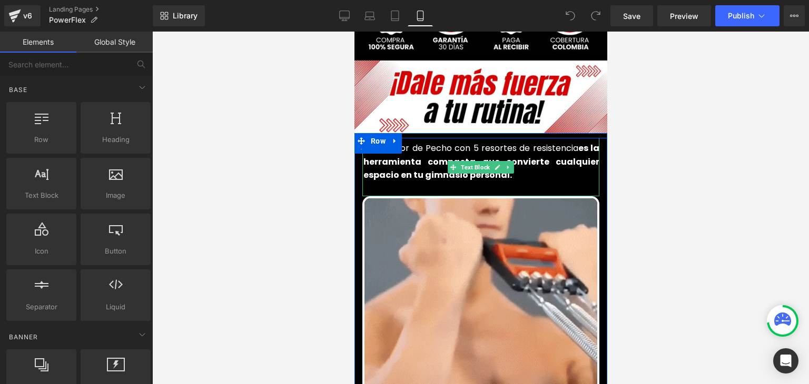
click at [432, 149] on strong "es la herramienta compacta que convierte cualquier espacio en tu gimnasio perso…" at bounding box center [481, 161] width 236 height 39
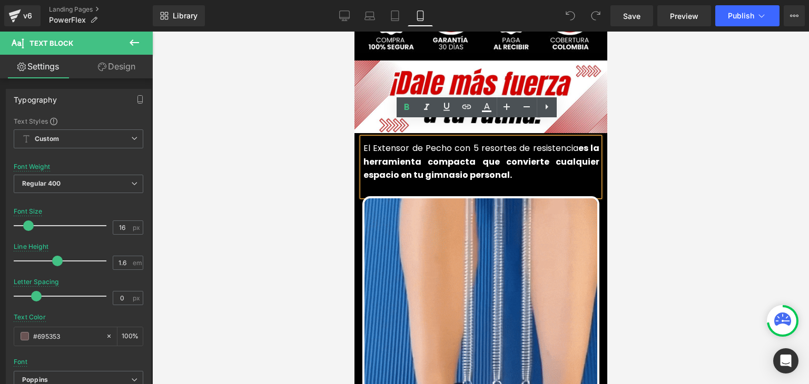
click at [403, 145] on strong "es la herramienta compacta que convierte cualquier espacio en tu gimnasio perso…" at bounding box center [481, 161] width 236 height 39
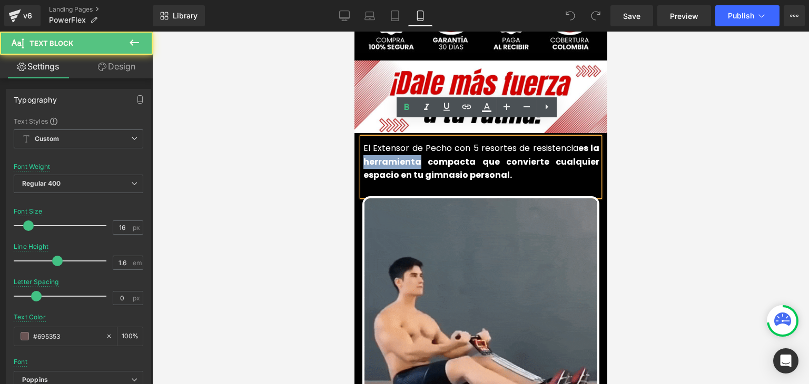
click at [403, 145] on strong "es la herramienta compacta que convierte cualquier espacio en tu gimnasio perso…" at bounding box center [481, 161] width 236 height 39
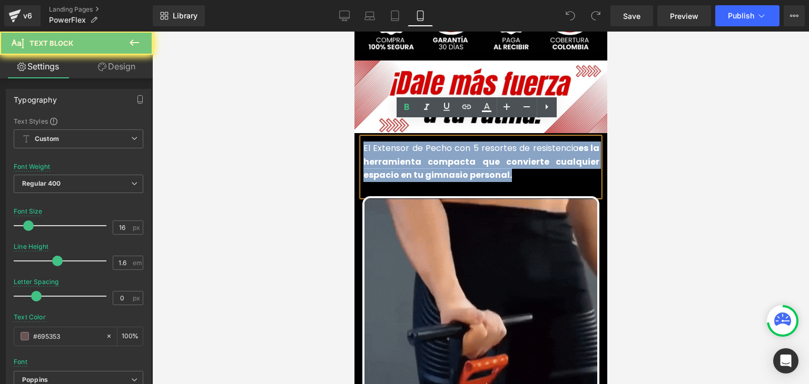
click at [403, 145] on strong "es la herramienta compacta que convierte cualquier espacio en tu gimnasio perso…" at bounding box center [481, 161] width 236 height 39
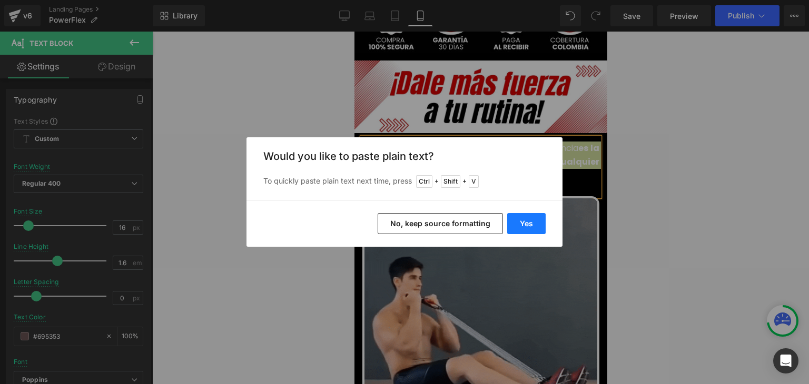
click at [520, 227] on button "Yes" at bounding box center [526, 223] width 38 height 21
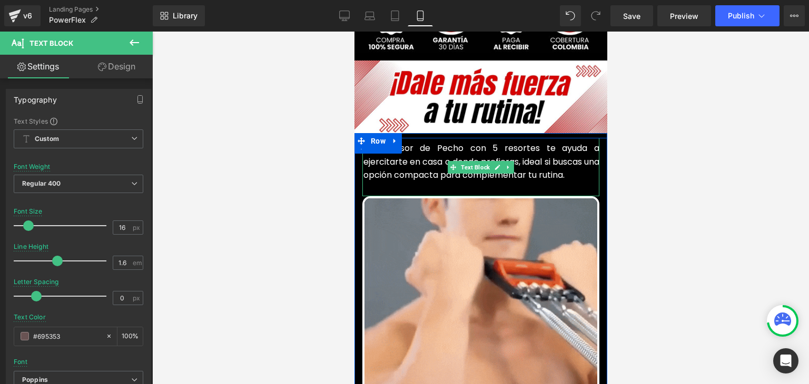
click at [409, 157] on font "El Extensor de Pecho con 5 resortes te ayuda a ejercitarte en casa o donde pref…" at bounding box center [481, 161] width 236 height 39
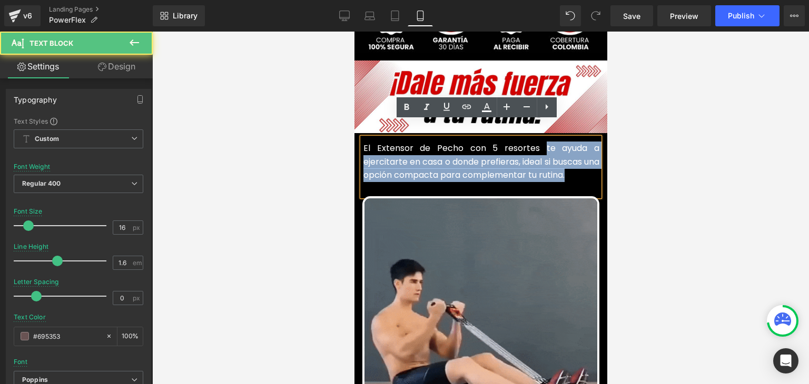
drag, startPoint x: 586, startPoint y: 159, endPoint x: 539, endPoint y: 133, distance: 53.5
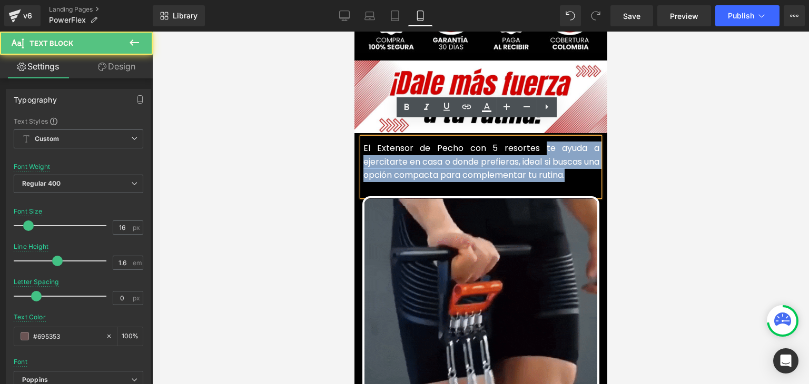
click at [539, 142] on p "El Extensor de Pecho con 5 resortes te ayuda a ejercitarte en casa o donde pref…" at bounding box center [481, 162] width 236 height 41
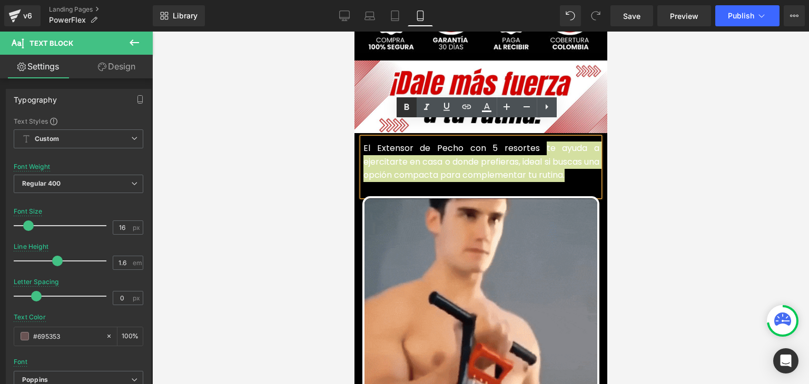
click at [402, 107] on icon at bounding box center [406, 107] width 13 height 13
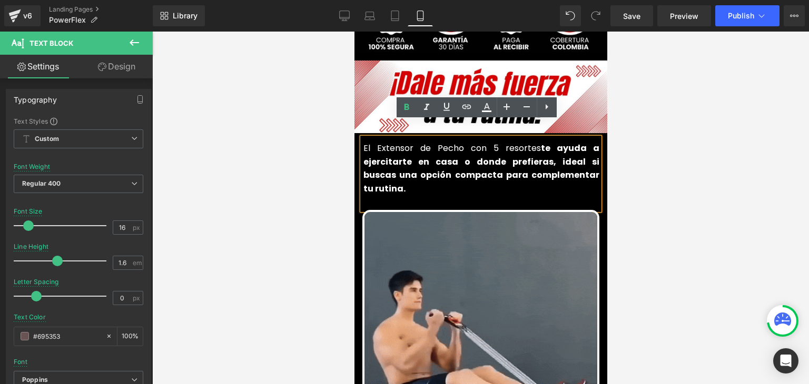
click at [726, 118] on div at bounding box center [480, 208] width 656 height 353
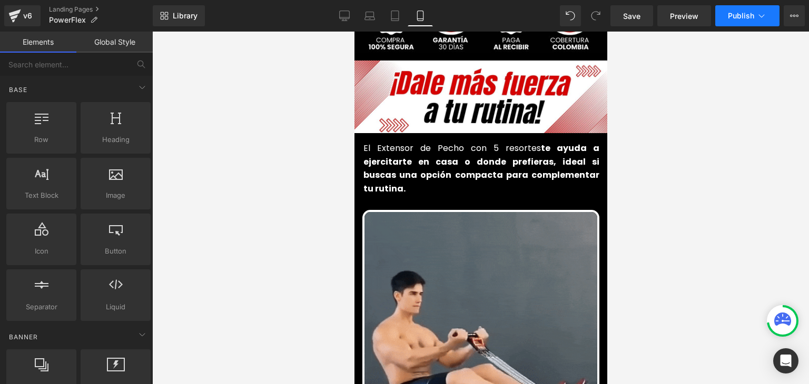
click at [744, 21] on button "Publish" at bounding box center [747, 15] width 64 height 21
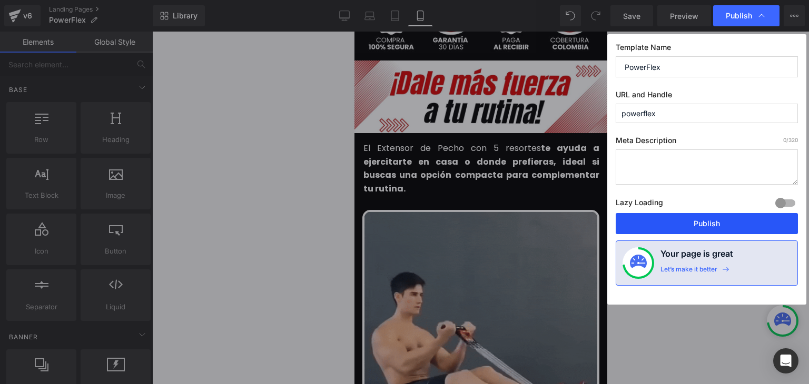
click at [703, 222] on button "Publish" at bounding box center [706, 223] width 182 height 21
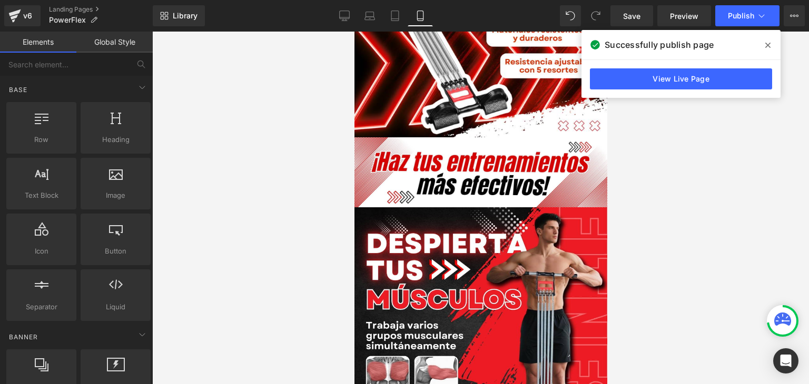
scroll to position [947, 0]
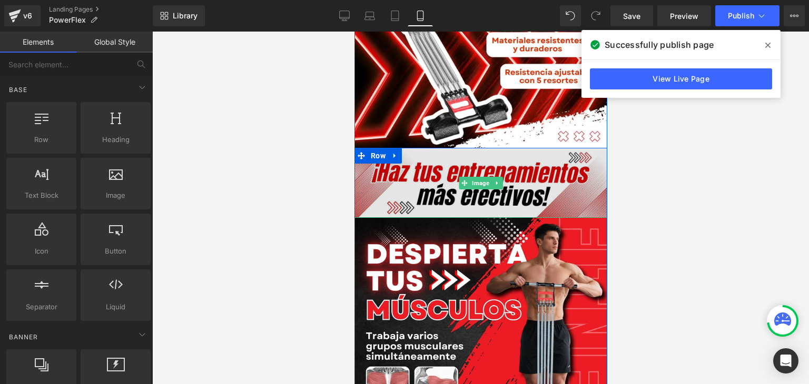
click at [469, 166] on img at bounding box center [480, 183] width 253 height 70
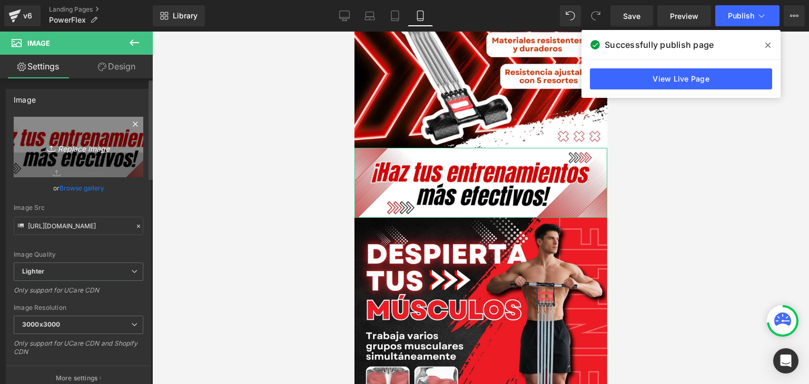
click at [104, 146] on icon "Replace Image" at bounding box center [78, 147] width 84 height 13
type input "C:\fakepath\¡Libera tu mente y despierta tu creatividad!.webp"
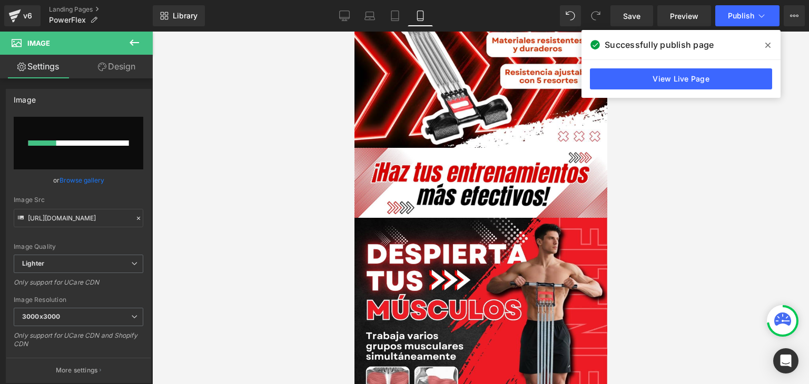
click at [768, 46] on icon at bounding box center [767, 45] width 5 height 5
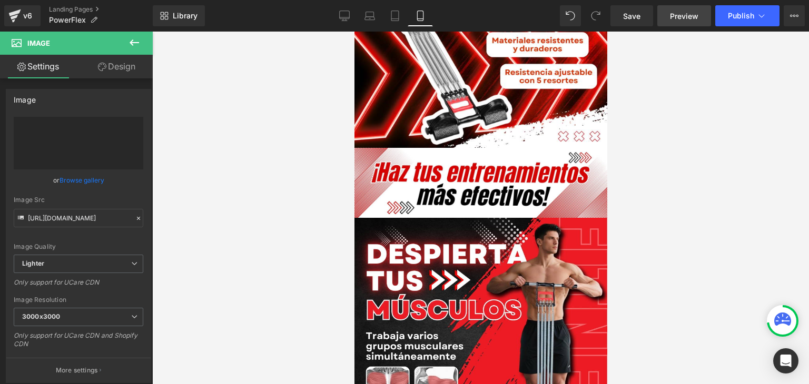
type input "https://ucarecdn.com/ac0e4c59-a498-4c27-9cbf-f8d6cb740b77/-/format/auto/-/previ…"
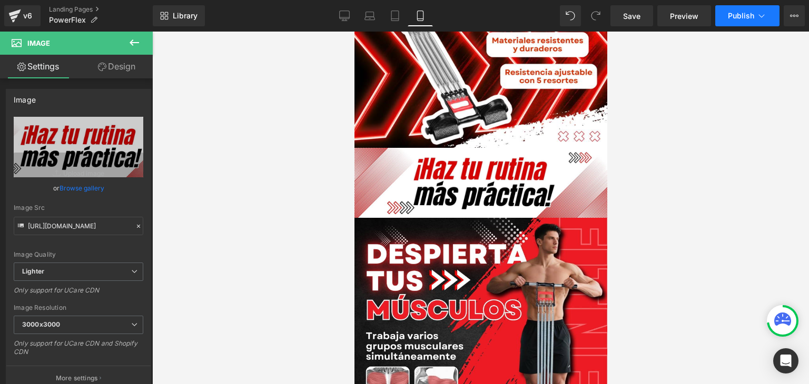
click at [739, 20] on button "Publish" at bounding box center [747, 15] width 64 height 21
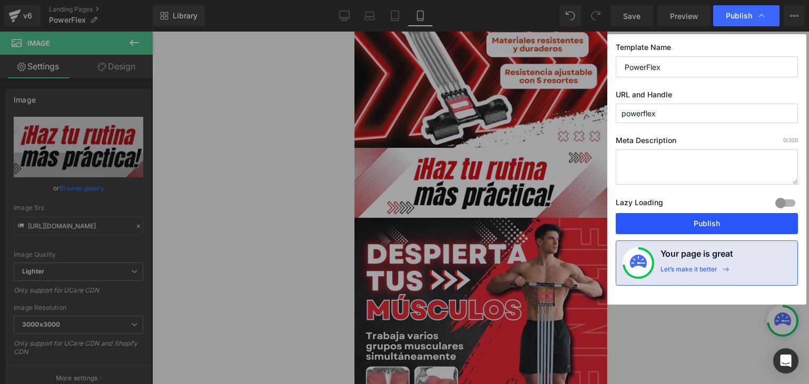
click at [705, 222] on button "Publish" at bounding box center [706, 223] width 182 height 21
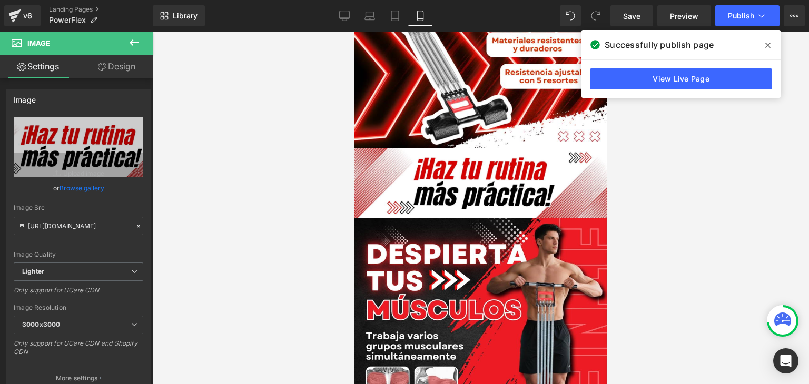
click at [769, 45] on icon at bounding box center [767, 45] width 5 height 8
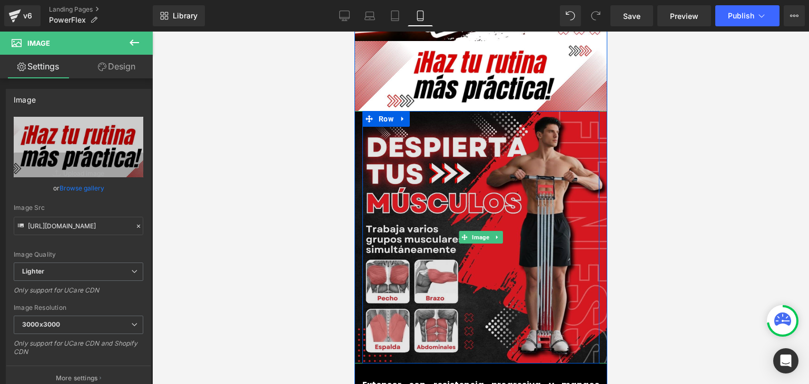
scroll to position [1211, 0]
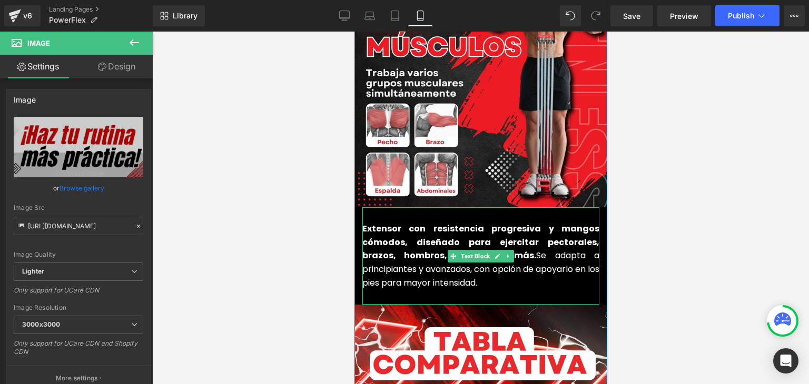
click at [388, 223] on strong "Extensor con resistencia progresiva y mangos cómodos, diseñado para ejercitar p…" at bounding box center [480, 242] width 237 height 39
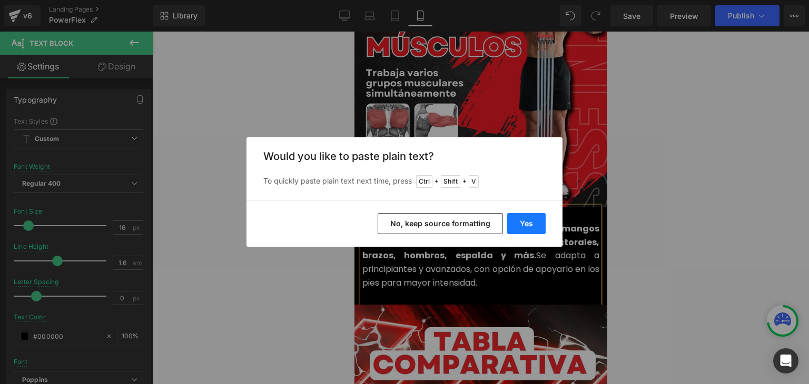
click at [524, 227] on button "Yes" at bounding box center [526, 223] width 38 height 21
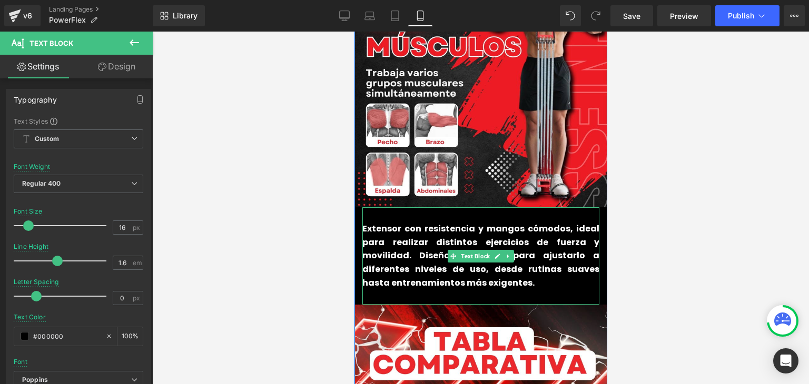
click at [424, 253] on p "Extensor con resistencia y mangos cómodos, ideal para realizar distintos ejerci…" at bounding box center [480, 255] width 237 height 67
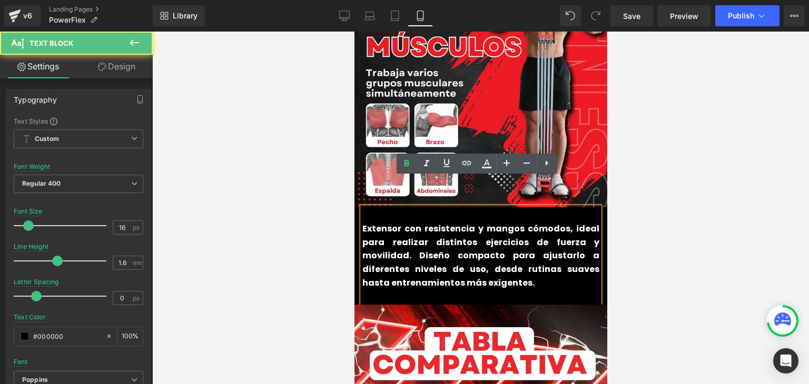
click at [417, 233] on p "Extensor con resistencia y mangos cómodos, ideal para realizar distintos ejerci…" at bounding box center [480, 255] width 237 height 67
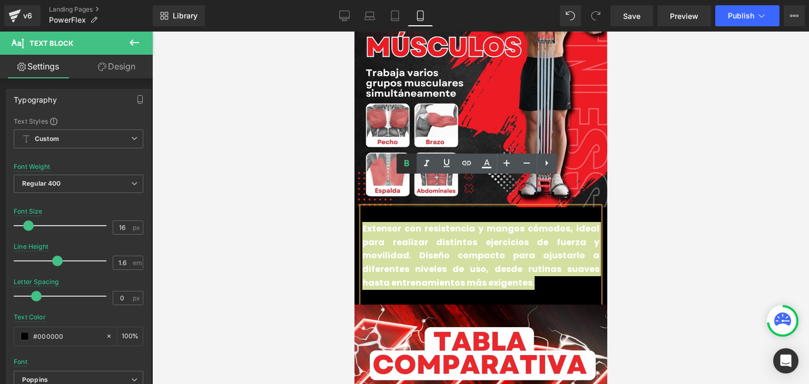
click at [407, 161] on icon at bounding box center [406, 163] width 5 height 6
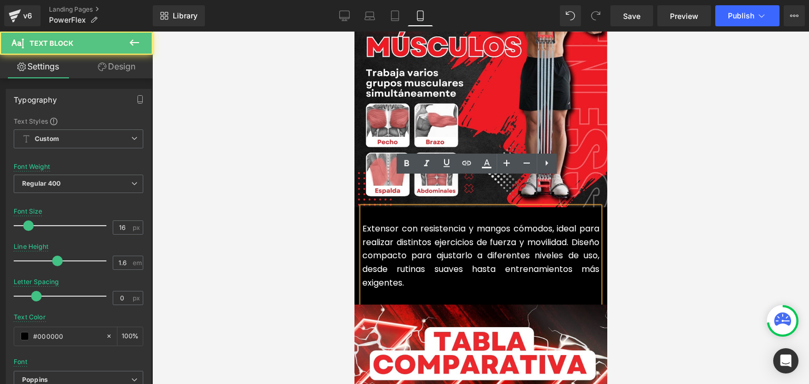
click at [409, 223] on font "Extensor con resistencia y mangos cómodos, ideal para realizar distintos ejerci…" at bounding box center [480, 256] width 237 height 66
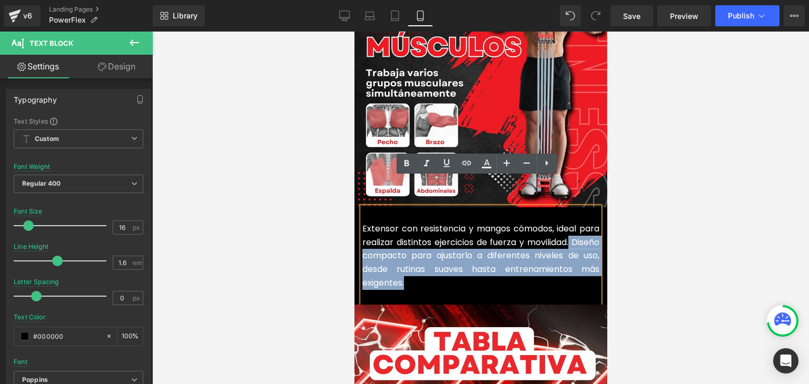
drag, startPoint x: 406, startPoint y: 253, endPoint x: 565, endPoint y: 213, distance: 164.1
click at [565, 222] on p "Extensor con resistencia y mangos cómodos, ideal para realizar distintos ejerci…" at bounding box center [480, 255] width 237 height 67
click at [564, 223] on font "Extensor con resistencia y mangos cómodos, ideal para realizar distintos ejerci…" at bounding box center [480, 256] width 237 height 66
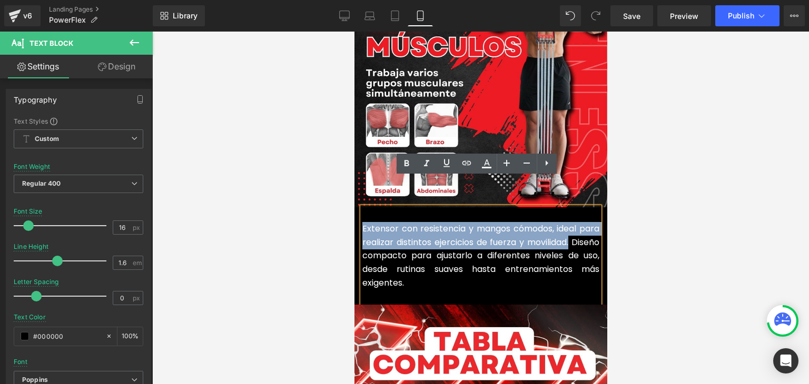
drag, startPoint x: 565, startPoint y: 214, endPoint x: 358, endPoint y: 202, distance: 206.7
click at [362, 223] on font "Extensor con resistencia y mangos cómodos, ideal para realizar distintos ejerci…" at bounding box center [480, 256] width 237 height 66
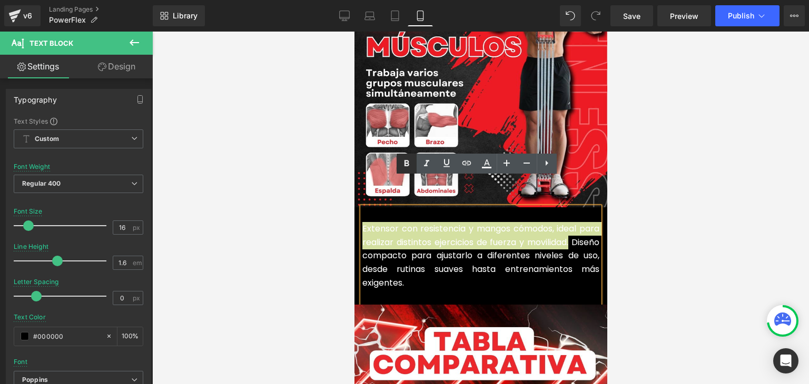
click at [407, 168] on icon at bounding box center [406, 163] width 13 height 13
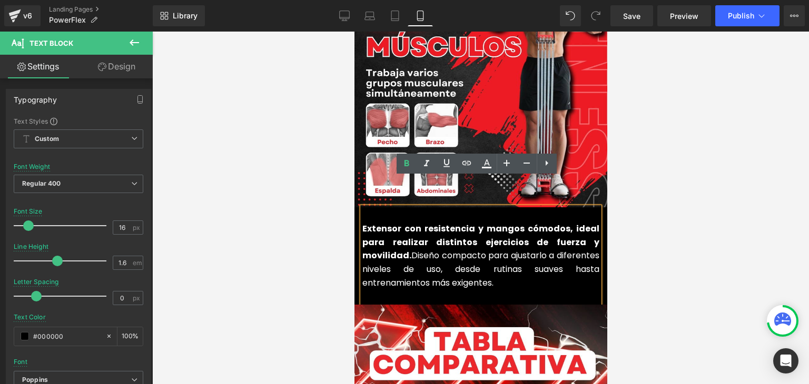
click at [680, 169] on div at bounding box center [480, 208] width 656 height 353
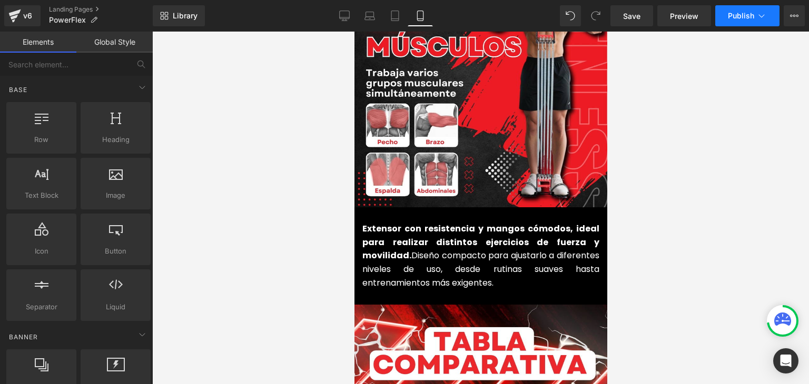
click at [760, 14] on icon at bounding box center [761, 16] width 11 height 11
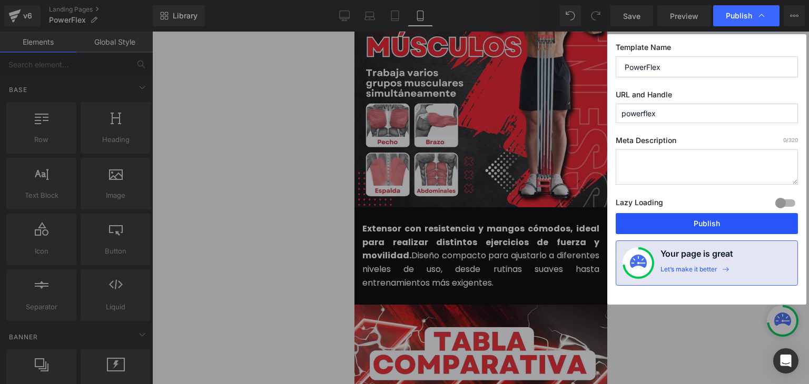
click at [707, 224] on button "Publish" at bounding box center [706, 223] width 182 height 21
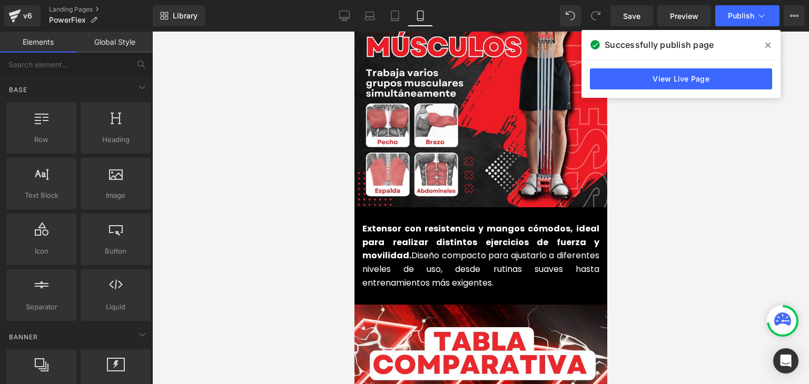
click at [769, 43] on icon at bounding box center [767, 45] width 5 height 8
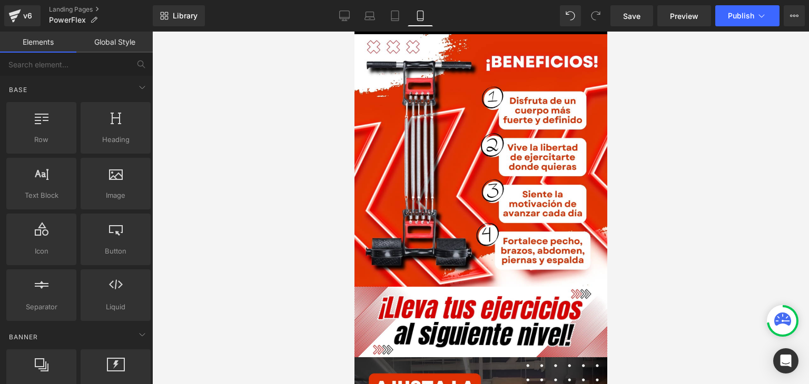
scroll to position [2263, 0]
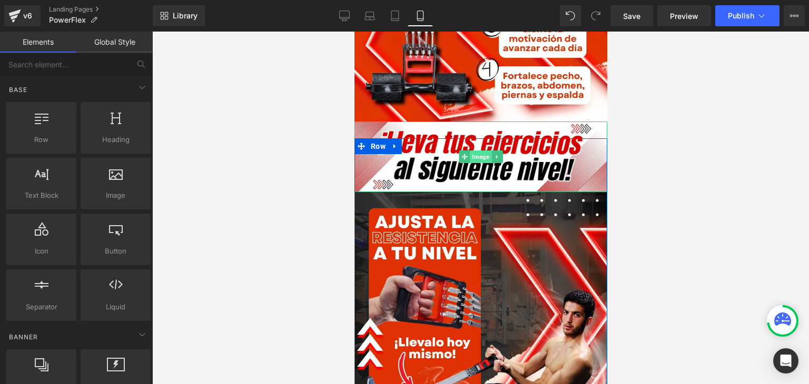
click at [483, 151] on span "Image" at bounding box center [480, 157] width 22 height 13
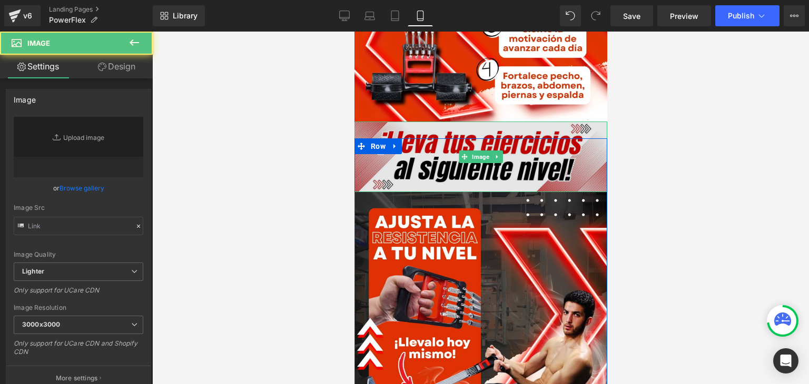
type input "https://ucarecdn.com/e52e4d97-ce4f-49f4-a73e-da41ec828bb3/-/format/auto/-/previ…"
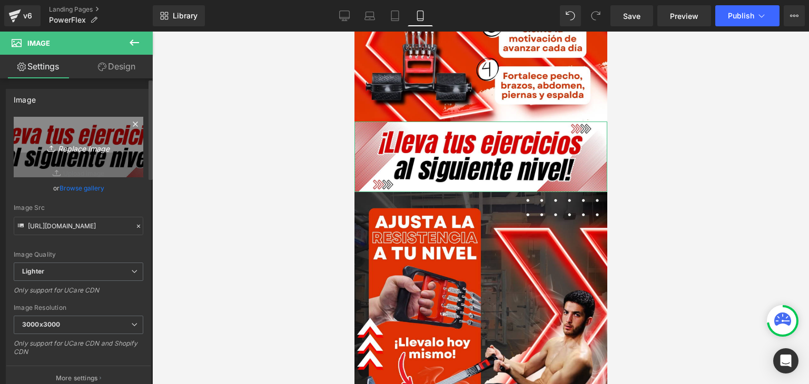
click at [120, 143] on link "Replace Image" at bounding box center [78, 147] width 129 height 61
type input "C:\fakepath\¡Libera tu mente y despierta tu creatividad! (1).webp"
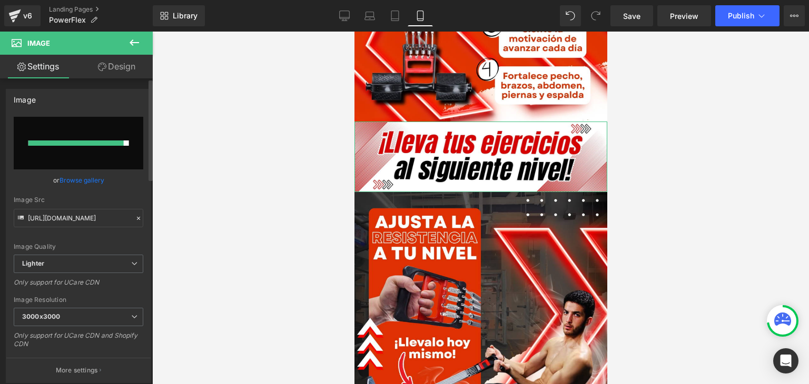
type input "https://ucarecdn.com/9fc3c875-cce9-4ca5-907c-aaf1595815e6/-/format/auto/-/previ…"
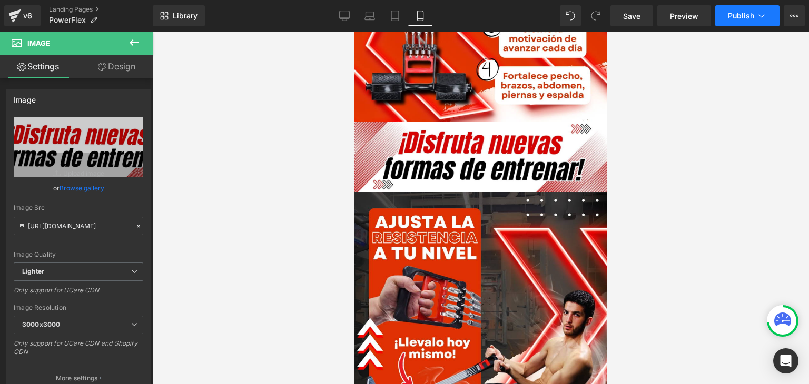
click at [735, 15] on span "Publish" at bounding box center [740, 16] width 26 height 8
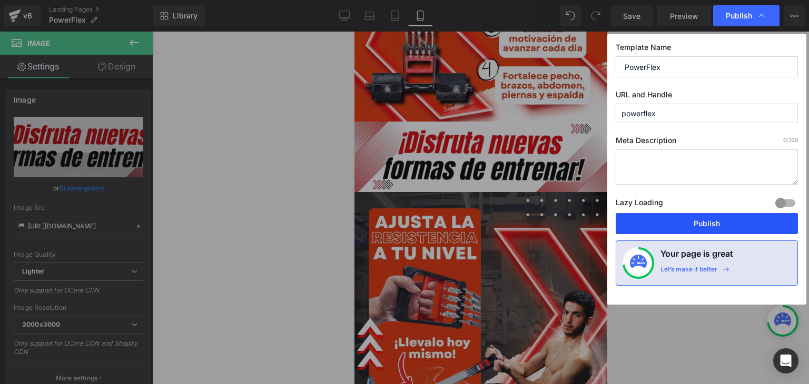
click at [705, 218] on button "Publish" at bounding box center [706, 223] width 182 height 21
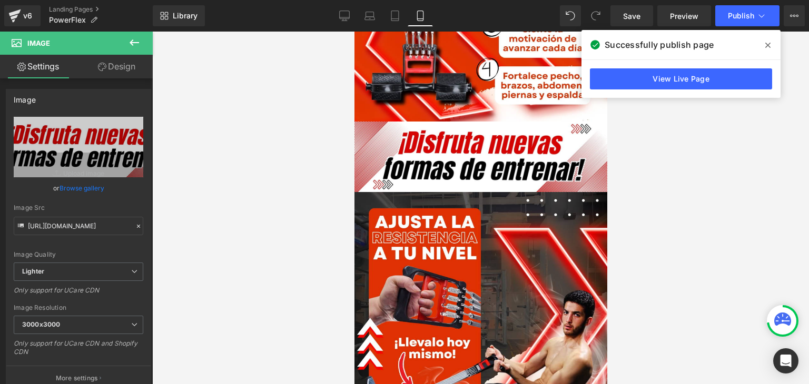
drag, startPoint x: 772, startPoint y: 47, endPoint x: 701, endPoint y: 79, distance: 77.5
click at [771, 47] on span at bounding box center [767, 45] width 17 height 17
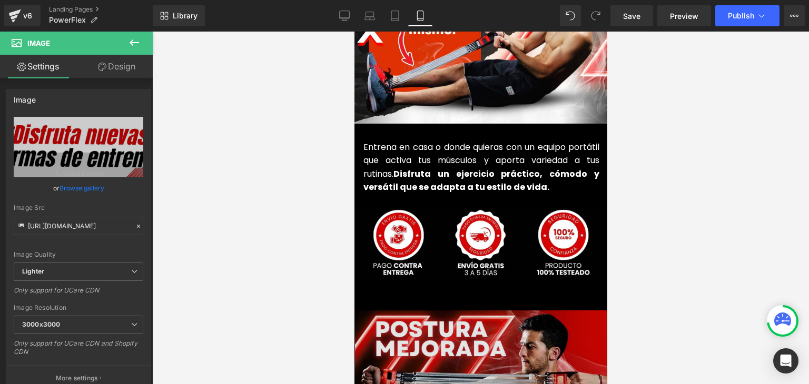
scroll to position [2579, 0]
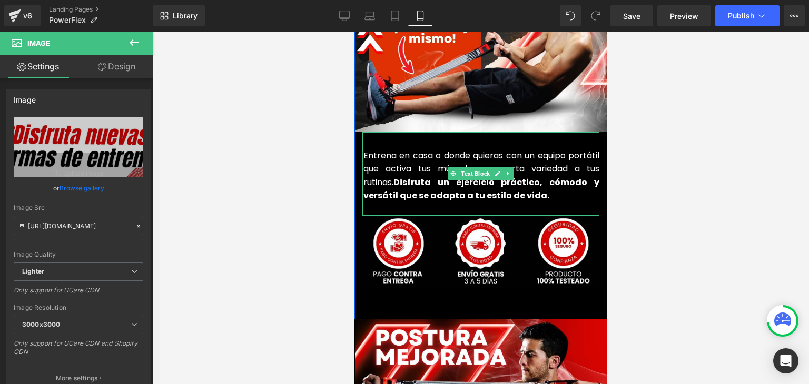
click at [408, 176] on strong "Disfruta un ejercicio práctico, cómodo y versátil que se adapta a tu estilo de …" at bounding box center [481, 189] width 236 height 26
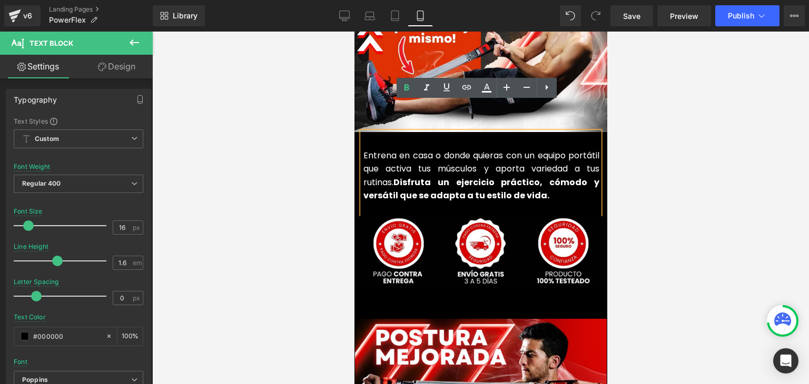
click at [404, 176] on strong "Disfruta un ejercicio práctico, cómodo y versátil que se adapta a tu estilo de …" at bounding box center [481, 189] width 236 height 26
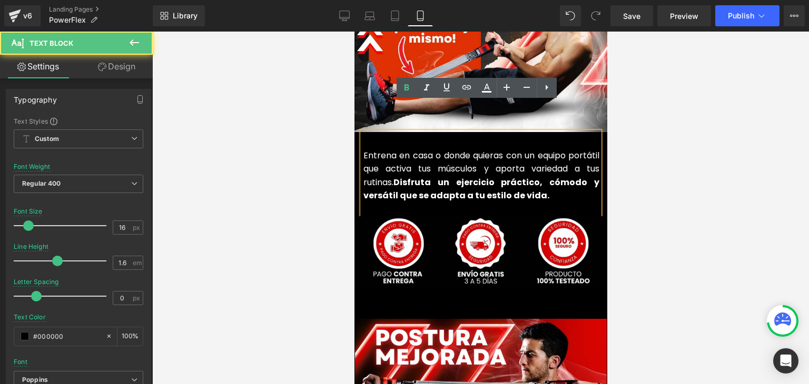
click at [404, 176] on strong "Disfruta un ejercicio práctico, cómodo y versátil que se adapta a tu estilo de …" at bounding box center [481, 189] width 236 height 26
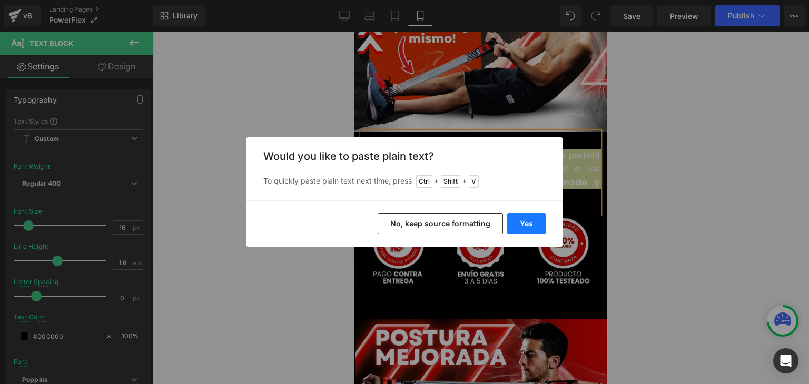
click at [526, 221] on button "Yes" at bounding box center [526, 223] width 38 height 21
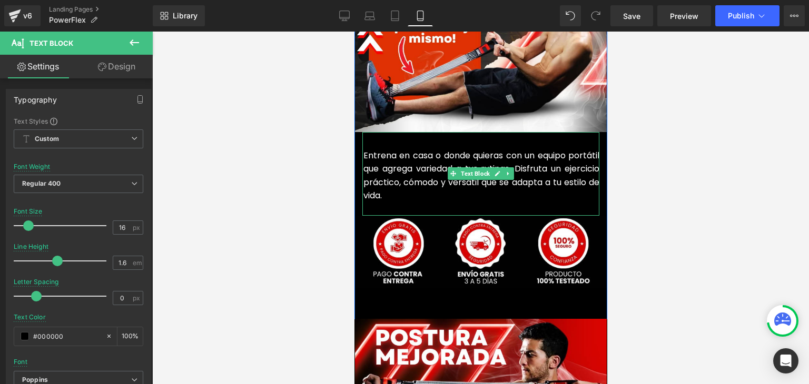
click at [402, 149] on font "Entrena en casa o donde quieras con un equipo portátil que agrega variedad a tu…" at bounding box center [481, 175] width 236 height 53
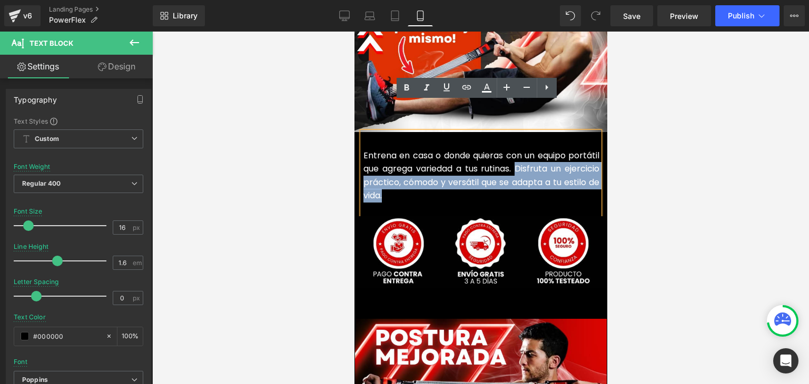
drag, startPoint x: 391, startPoint y: 165, endPoint x: 512, endPoint y: 144, distance: 122.9
click at [512, 149] on p "Entrena en casa o donde quieras con un equipo portátil que agrega variedad a tu…" at bounding box center [481, 176] width 236 height 54
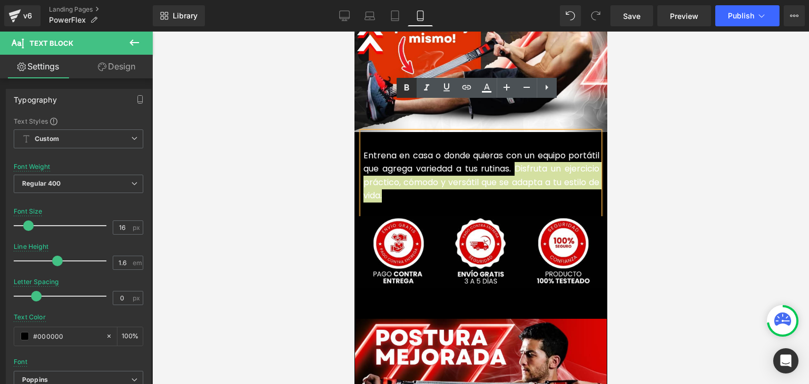
click at [407, 89] on icon at bounding box center [406, 87] width 5 height 6
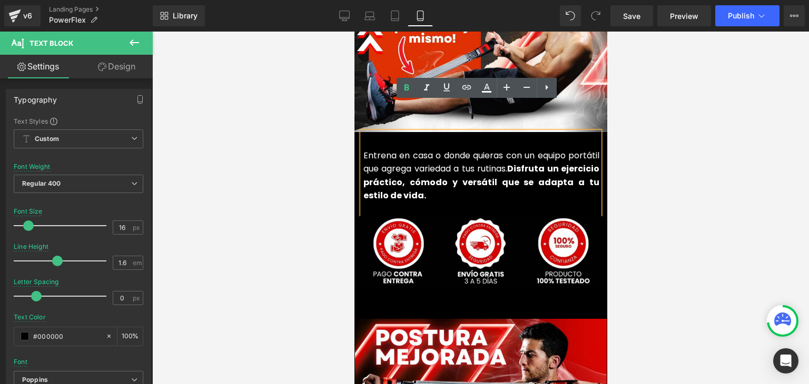
click at [725, 131] on div at bounding box center [480, 208] width 656 height 353
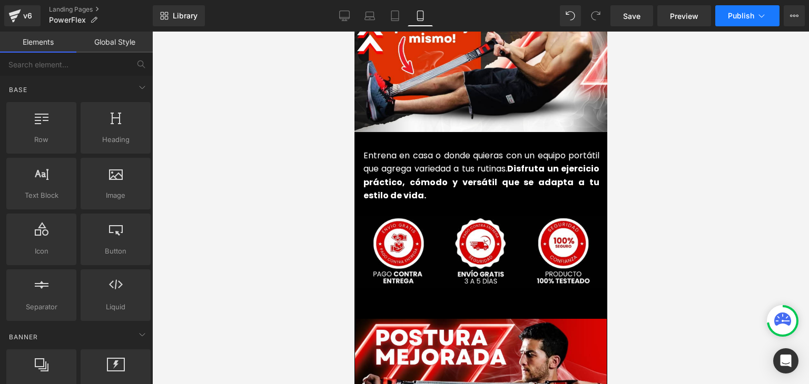
click at [750, 15] on span "Publish" at bounding box center [740, 16] width 26 height 8
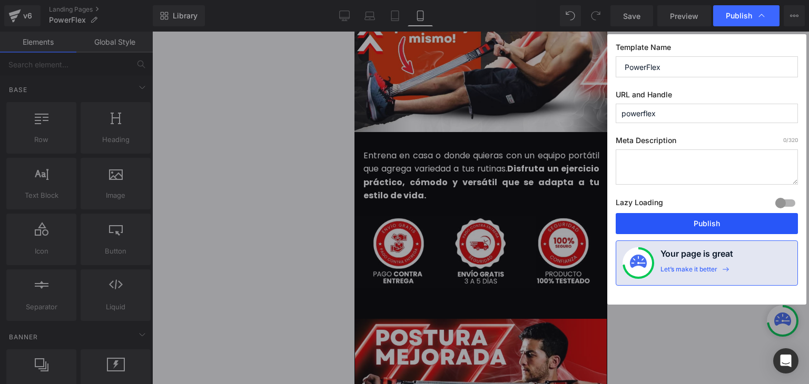
click at [702, 219] on button "Publish" at bounding box center [706, 223] width 182 height 21
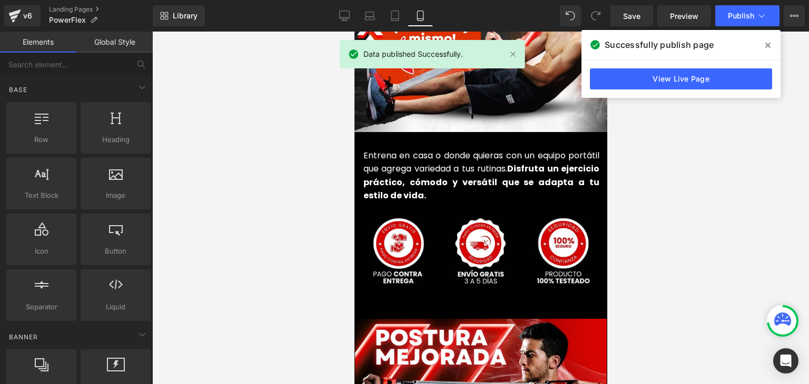
click at [769, 45] on icon at bounding box center [767, 45] width 5 height 5
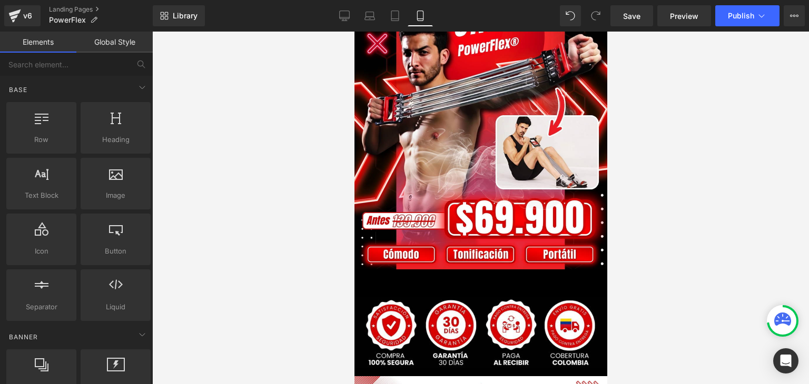
scroll to position [0, 0]
